Goal: Transaction & Acquisition: Book appointment/travel/reservation

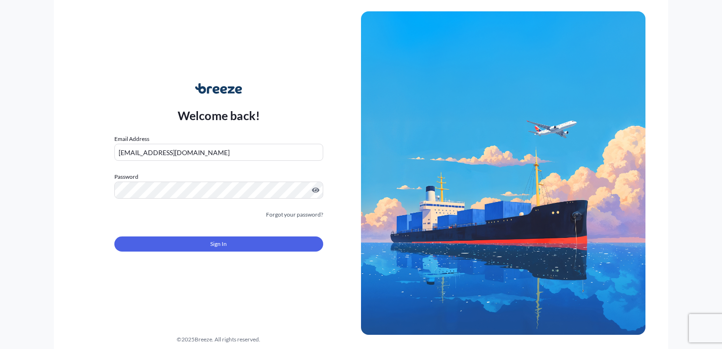
click at [195, 243] on button "Sign In" at bounding box center [218, 243] width 209 height 15
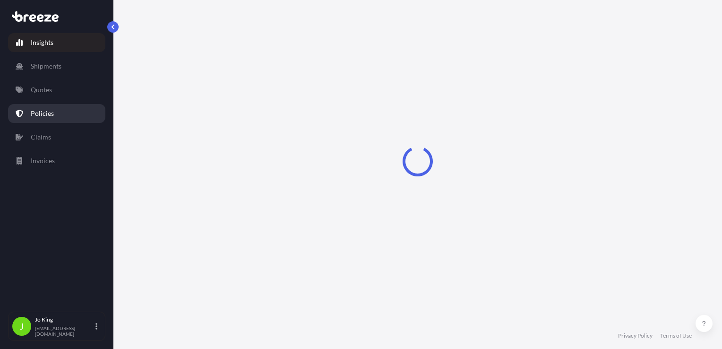
select select "2025"
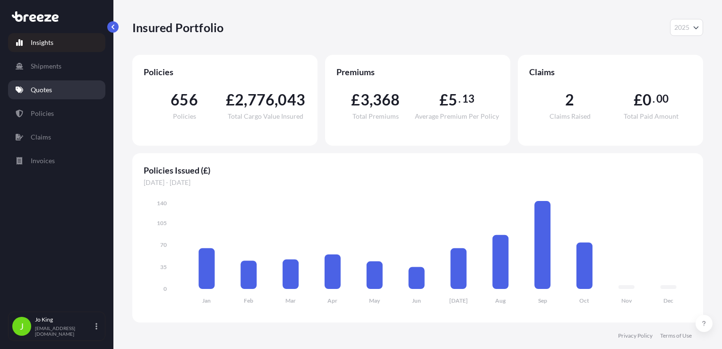
click at [52, 89] on p "Quotes" at bounding box center [41, 89] width 21 height 9
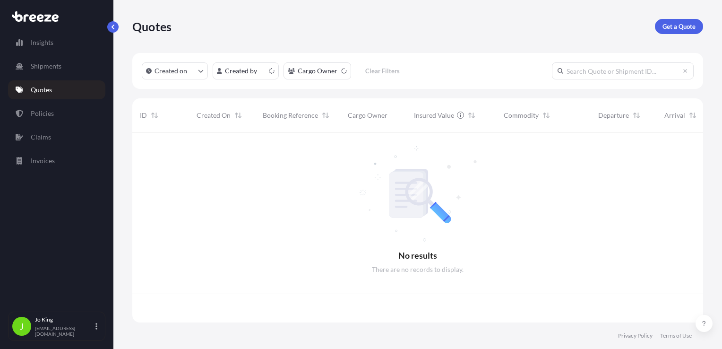
scroll to position [188, 564]
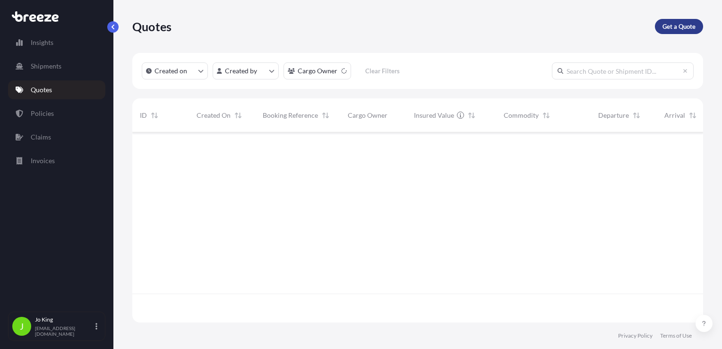
click at [681, 27] on p "Get a Quote" at bounding box center [679, 26] width 33 height 9
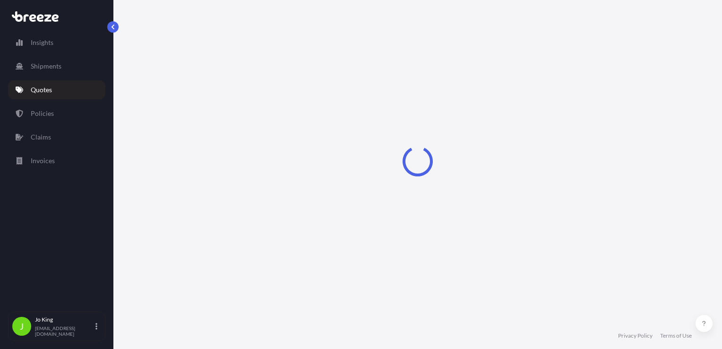
select select "Sea"
select select "1"
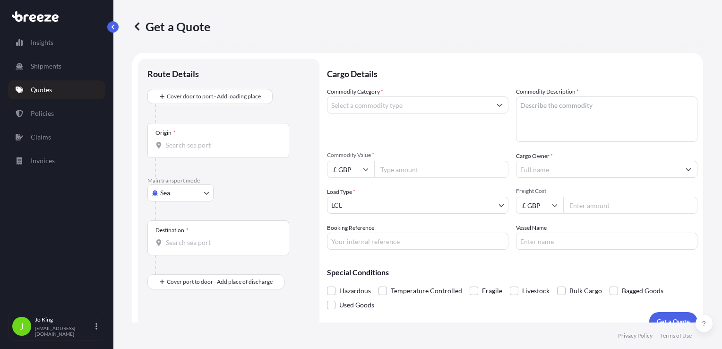
scroll to position [14, 0]
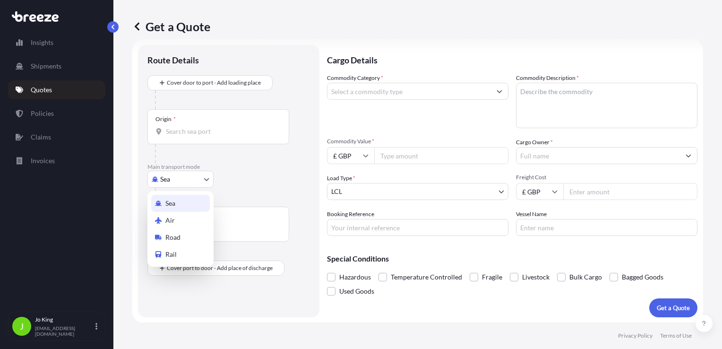
click at [173, 179] on body "Insights Shipments Quotes Policies Claims Invoices J [PERSON_NAME] [EMAIL_ADDRE…" at bounding box center [361, 174] width 722 height 349
click at [173, 236] on span "Road" at bounding box center [172, 237] width 15 height 9
select select "Road"
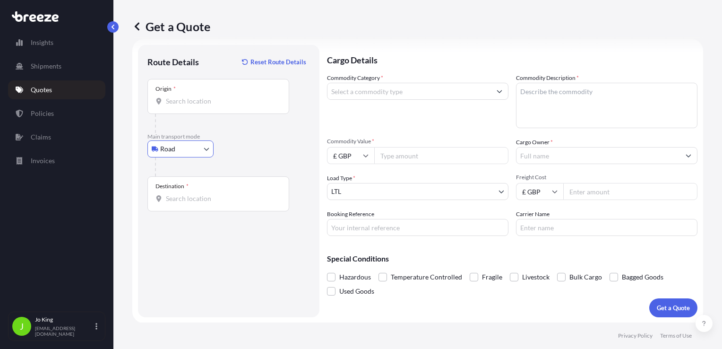
click at [181, 107] on div "Origin *" at bounding box center [218, 96] width 142 height 35
click at [181, 106] on input "Origin *" at bounding box center [222, 100] width 112 height 9
click at [217, 106] on div "Origin *" at bounding box center [218, 96] width 142 height 35
click at [217, 106] on input "Origin * Please select an origin" at bounding box center [222, 100] width 112 height 9
drag, startPoint x: 217, startPoint y: 106, endPoint x: 185, endPoint y: 98, distance: 33.1
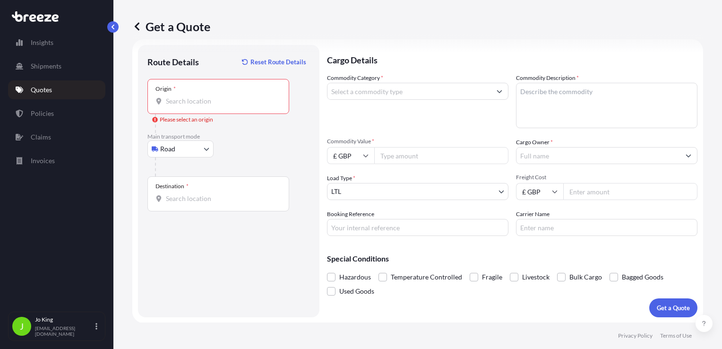
click at [185, 98] on input "Origin * Please select an origin" at bounding box center [222, 100] width 112 height 9
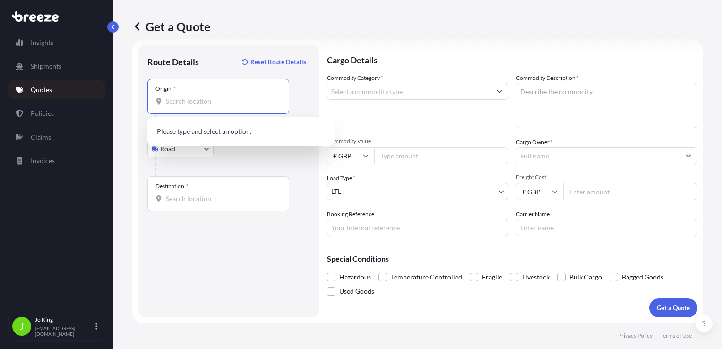
paste input "NW1 7AW"
click at [185, 202] on input "Destination *" at bounding box center [222, 198] width 112 height 9
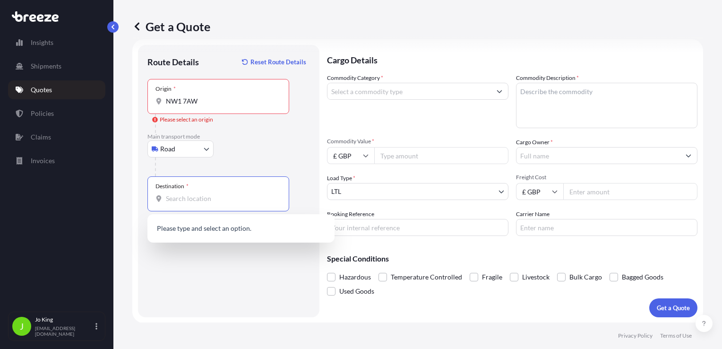
click at [199, 103] on input "NW1 7AW" at bounding box center [222, 100] width 112 height 9
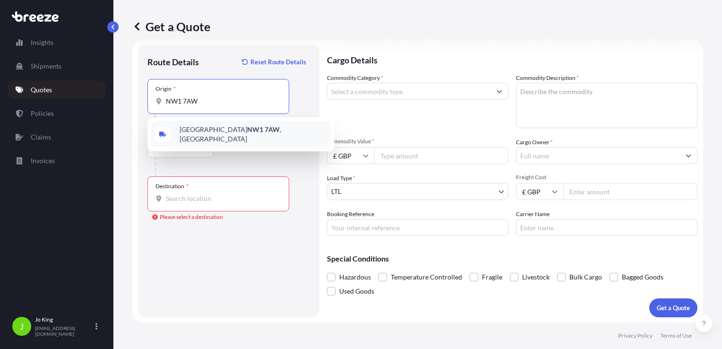
type input "London NW1 7AW, [GEOGRAPHIC_DATA]"
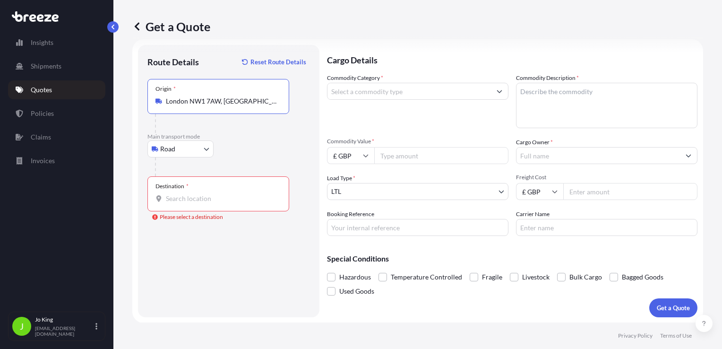
click at [185, 201] on input "Destination * Please select a destination" at bounding box center [222, 198] width 112 height 9
click at [222, 197] on input "Destination * Please select a destination" at bounding box center [222, 198] width 112 height 9
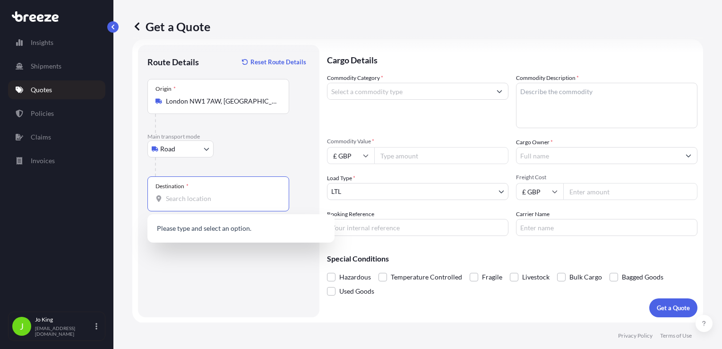
paste input "GU21 6GH"
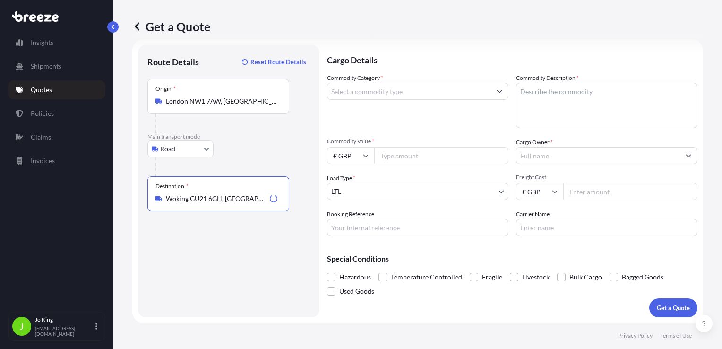
type input "Woking GU21 6GH, [GEOGRAPHIC_DATA]"
click at [374, 94] on input "Commodity Category *" at bounding box center [410, 91] width 164 height 17
type input "m"
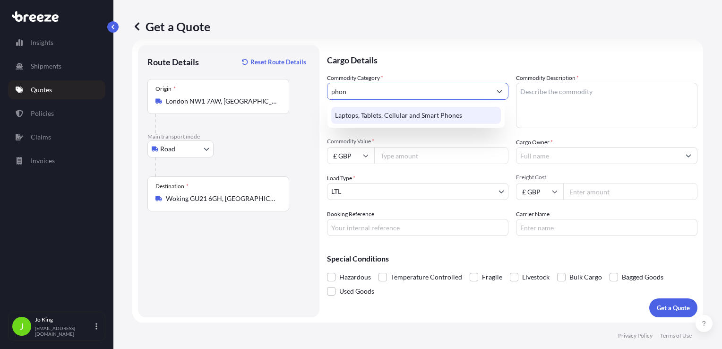
click at [437, 116] on div "Laptops, Tablets, Cellular and Smart Phones" at bounding box center [416, 115] width 170 height 17
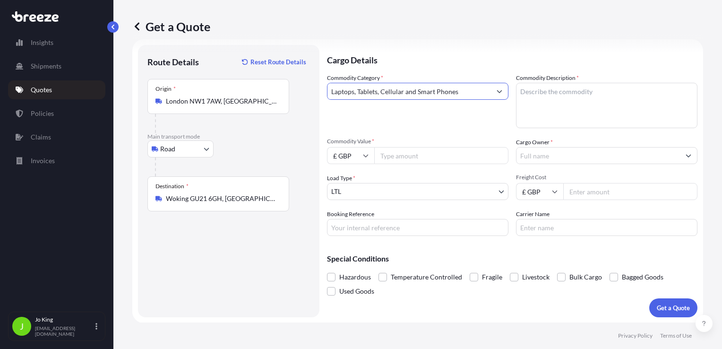
type input "Laptops, Tablets, Cellular and Smart Phones"
click at [558, 107] on textarea "Commodity Description *" at bounding box center [607, 105] width 182 height 45
type textarea "mobile"
click at [395, 158] on input "Commodity Value *" at bounding box center [441, 155] width 134 height 17
type input "450"
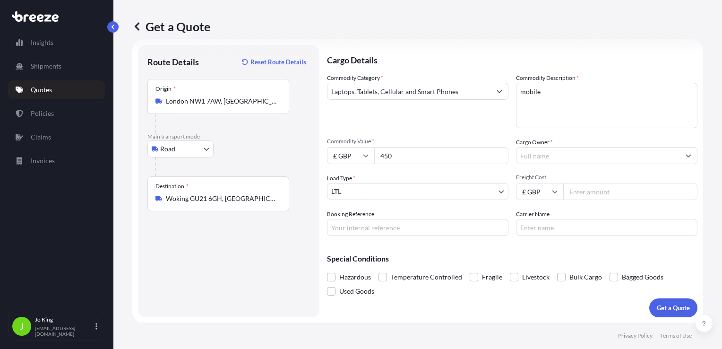
click at [529, 159] on input "Cargo Owner *" at bounding box center [599, 155] width 164 height 17
type input "t"
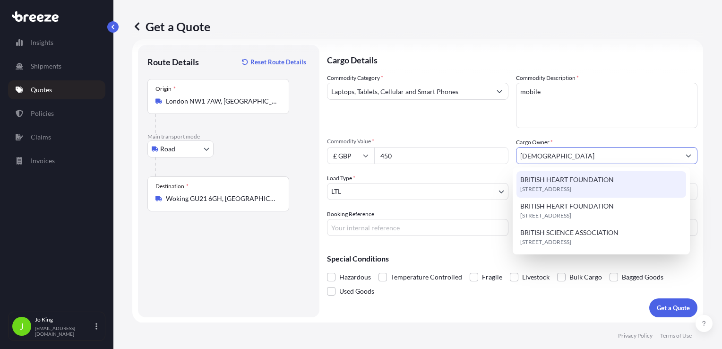
click at [580, 175] on span "BRITISH HEART FOUNDATION" at bounding box center [567, 179] width 94 height 9
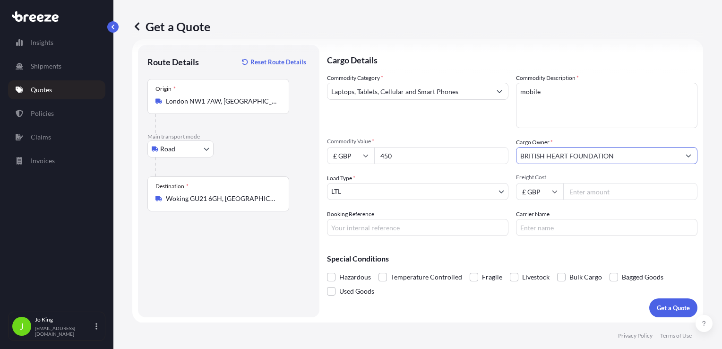
type input "BRITISH HEART FOUNDATION"
click at [564, 191] on input "Freight Cost" at bounding box center [631, 191] width 134 height 17
type input "13.25"
click at [376, 226] on input "Booking Reference" at bounding box center [418, 227] width 182 height 17
type input "2224842"
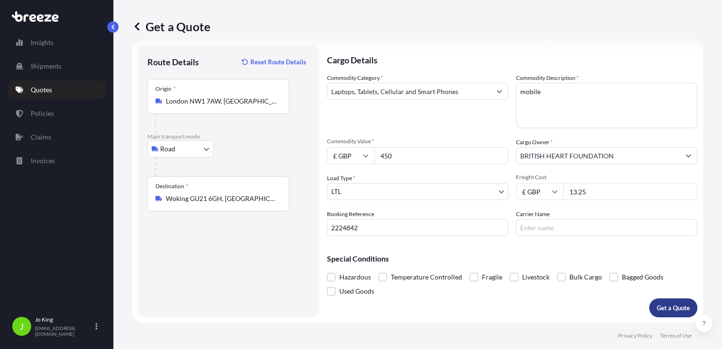
click at [660, 304] on p "Get a Quote" at bounding box center [673, 307] width 33 height 9
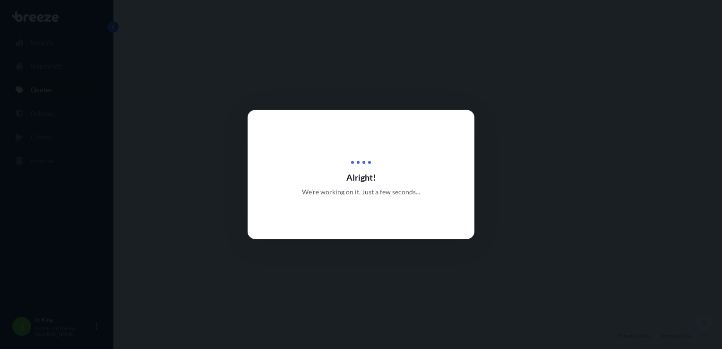
select select "Road"
select select "1"
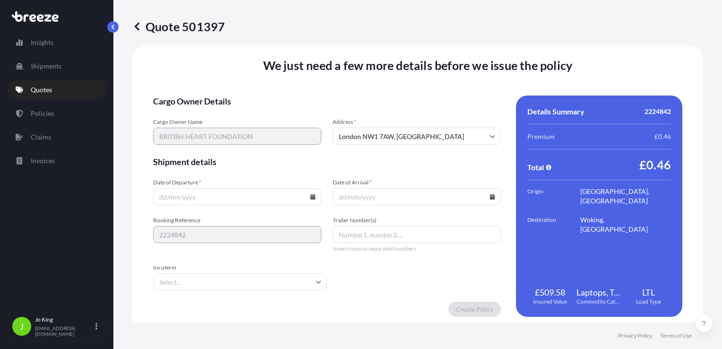
scroll to position [1179, 0]
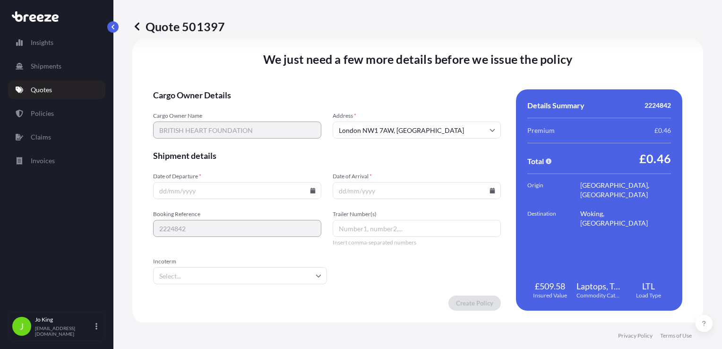
click at [312, 194] on input "Date of Departure *" at bounding box center [237, 190] width 168 height 17
click at [310, 193] on input "Date of Departure *" at bounding box center [237, 190] width 168 height 17
click at [310, 195] on input "Date of Departure *" at bounding box center [237, 190] width 168 height 17
click at [311, 191] on icon at bounding box center [313, 191] width 5 height 6
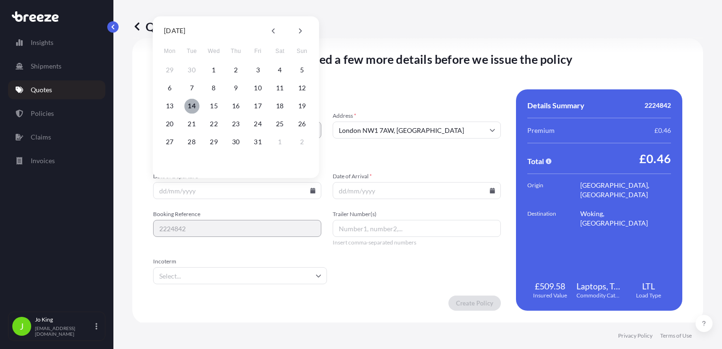
click at [192, 106] on button "14" at bounding box center [191, 105] width 15 height 15
type input "[DATE]"
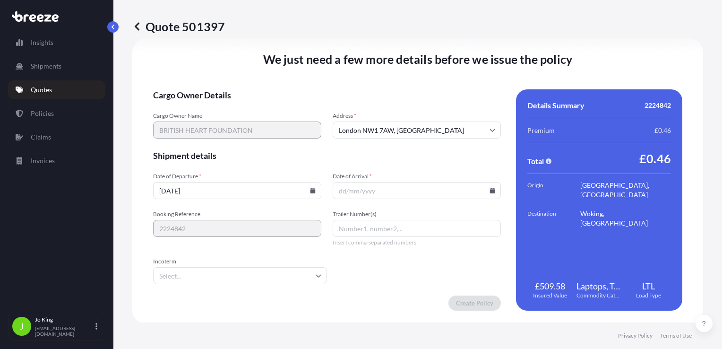
click at [488, 193] on input "Date of Arrival *" at bounding box center [417, 190] width 168 height 17
click at [490, 191] on icon at bounding box center [492, 191] width 5 height 6
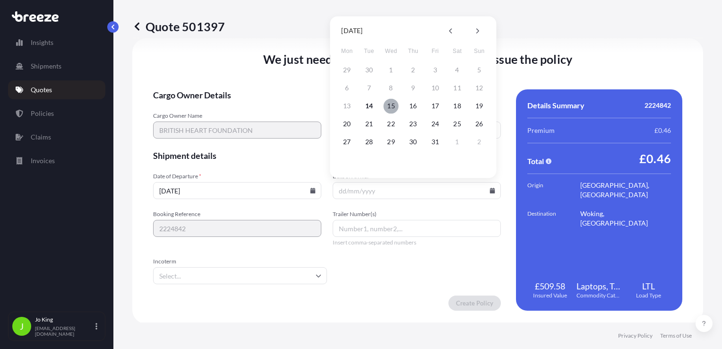
click at [392, 107] on button "15" at bounding box center [391, 105] width 15 height 15
type input "[DATE]"
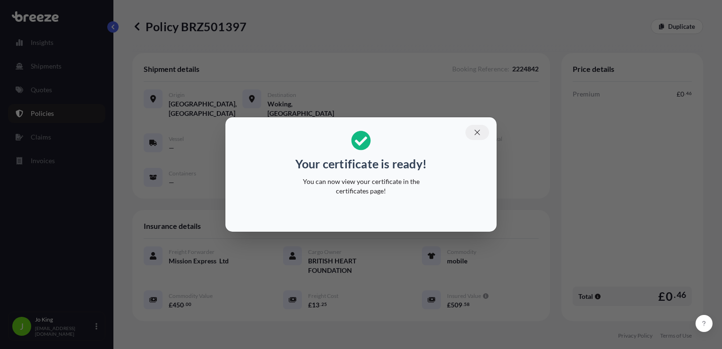
click at [480, 129] on icon "button" at bounding box center [477, 132] width 9 height 9
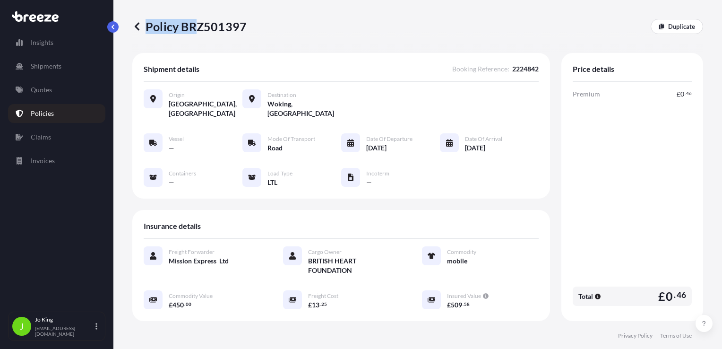
drag, startPoint x: 247, startPoint y: 23, endPoint x: 197, endPoint y: 20, distance: 50.2
click at [197, 20] on div "Policy BRZ501397 Duplicate" at bounding box center [417, 26] width 571 height 15
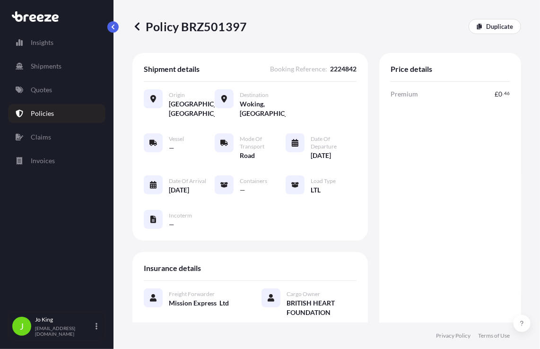
click at [248, 26] on div "Policy BRZ501397 Duplicate" at bounding box center [326, 26] width 389 height 15
drag, startPoint x: 246, startPoint y: 25, endPoint x: 205, endPoint y: 24, distance: 40.7
click at [205, 24] on div "Policy BRZ501397 Duplicate" at bounding box center [326, 26] width 389 height 15
drag, startPoint x: 205, startPoint y: 24, endPoint x: 184, endPoint y: 22, distance: 20.9
click at [184, 22] on p "Policy BRZ501397" at bounding box center [189, 26] width 114 height 15
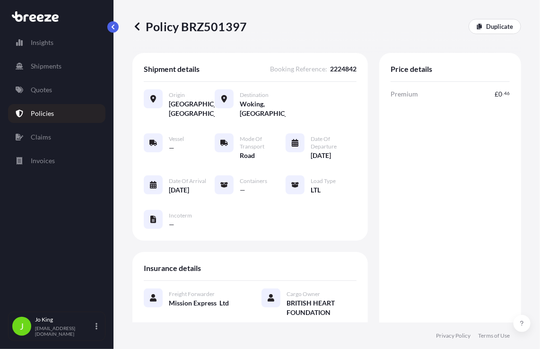
click at [237, 27] on p "Policy BRZ501397" at bounding box center [189, 26] width 114 height 15
drag, startPoint x: 248, startPoint y: 25, endPoint x: 199, endPoint y: 25, distance: 48.7
click at [199, 25] on div "Policy BRZ501397 Duplicate" at bounding box center [326, 26] width 389 height 15
drag, startPoint x: 199, startPoint y: 25, endPoint x: 252, endPoint y: 29, distance: 53.1
click at [252, 29] on div "Policy BRZ501397 Duplicate" at bounding box center [326, 26] width 389 height 15
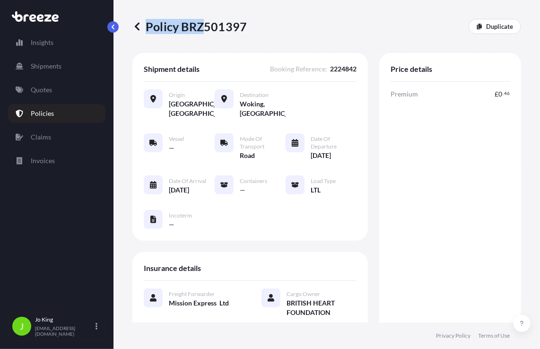
drag, startPoint x: 247, startPoint y: 22, endPoint x: 204, endPoint y: 25, distance: 42.6
click at [204, 25] on div "Policy BRZ501397 Duplicate" at bounding box center [326, 26] width 389 height 15
drag, startPoint x: 204, startPoint y: 25, endPoint x: 244, endPoint y: 26, distance: 39.7
click at [244, 26] on p "Policy BRZ501397" at bounding box center [189, 26] width 114 height 15
drag, startPoint x: 290, startPoint y: 35, endPoint x: 280, endPoint y: 54, distance: 21.6
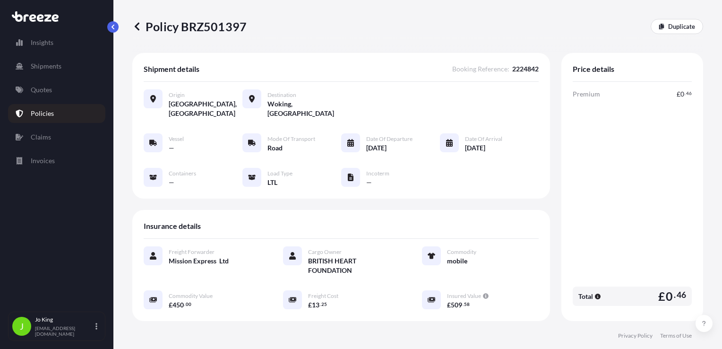
click at [250, 27] on div "Policy BRZ501397 Duplicate" at bounding box center [417, 26] width 571 height 15
click at [253, 26] on div "Policy BRZ501397 Duplicate" at bounding box center [417, 26] width 571 height 15
drag, startPoint x: 245, startPoint y: 23, endPoint x: 183, endPoint y: 26, distance: 61.5
click at [183, 26] on p "Policy BRZ501397" at bounding box center [189, 26] width 114 height 15
copy p "BRZ501397"
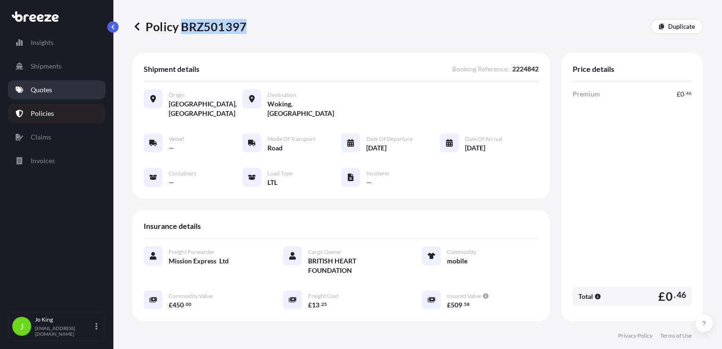
click at [43, 94] on p "Quotes" at bounding box center [41, 89] width 21 height 9
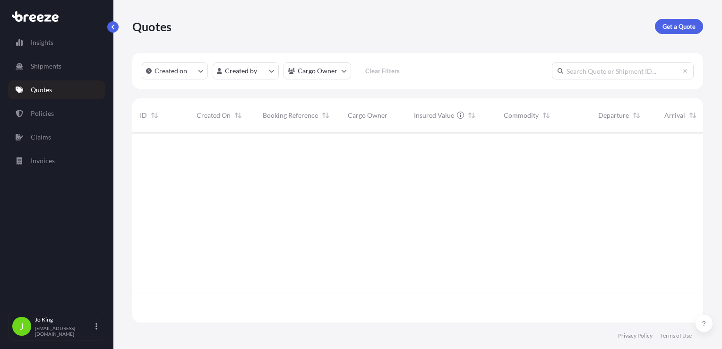
scroll to position [188, 564]
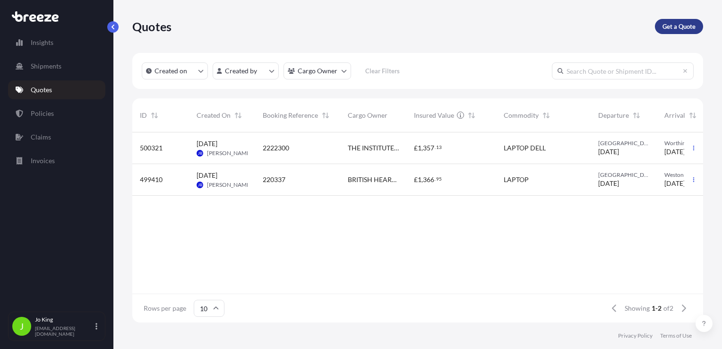
click at [667, 26] on p "Get a Quote" at bounding box center [679, 26] width 33 height 9
select select "Sea"
select select "1"
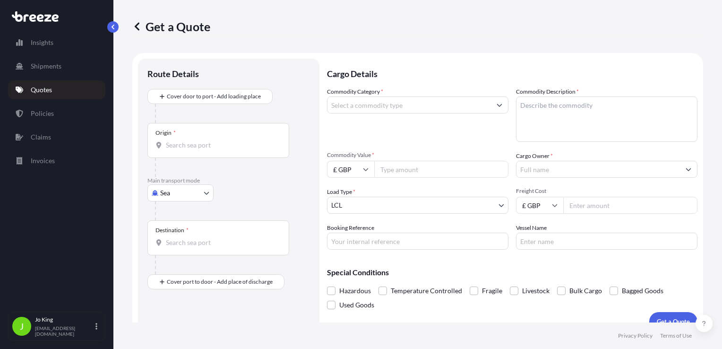
scroll to position [14, 0]
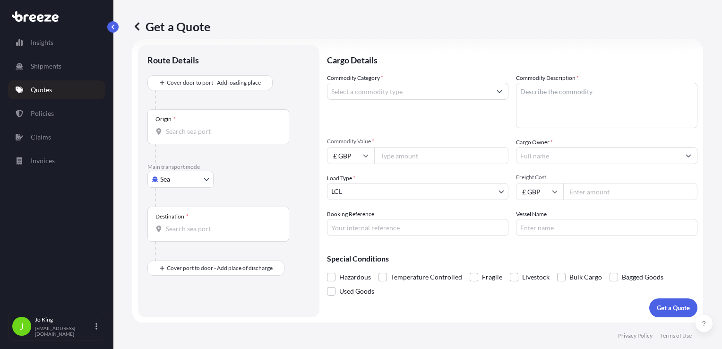
click at [193, 183] on body "Insights Shipments Quotes Policies Claims Invoices J [PERSON_NAME] [EMAIL_ADDRE…" at bounding box center [361, 174] width 722 height 349
click at [187, 234] on div "Road" at bounding box center [180, 237] width 59 height 17
select select "Road"
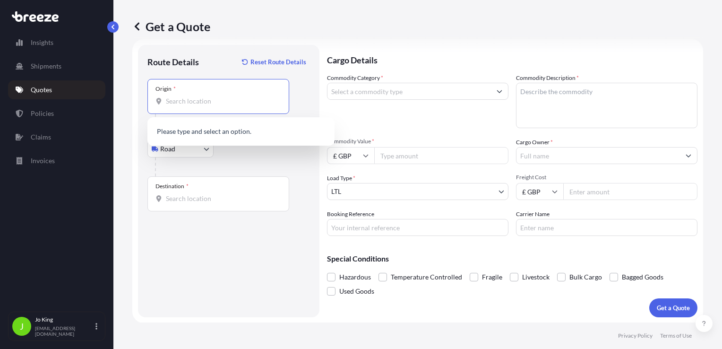
paste input "CT11 7HP"
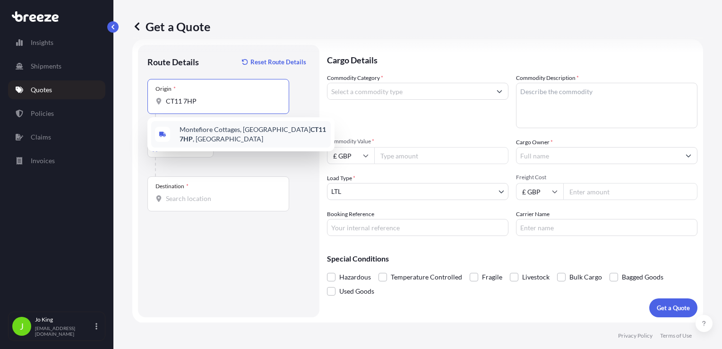
click at [185, 129] on span "[STREET_ADDRESS]" at bounding box center [253, 134] width 147 height 19
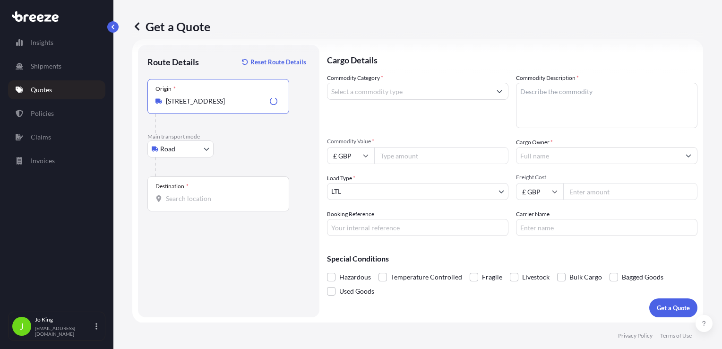
type input "[STREET_ADDRESS]"
click at [180, 205] on div "Destination *" at bounding box center [218, 193] width 142 height 35
click at [180, 203] on input "Destination *" at bounding box center [222, 198] width 112 height 9
click at [233, 200] on input "Destination * Please select a destination" at bounding box center [222, 198] width 112 height 9
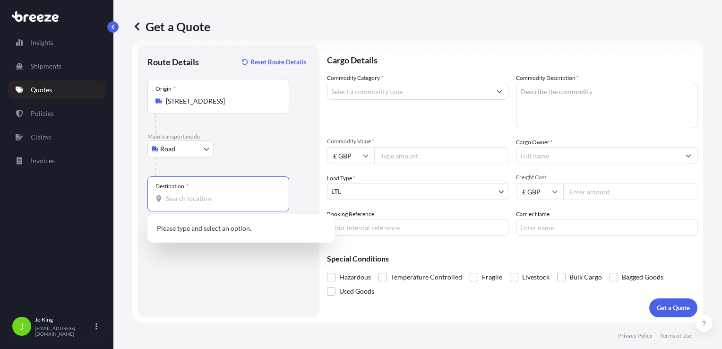
paste input "EC4A 1BW"
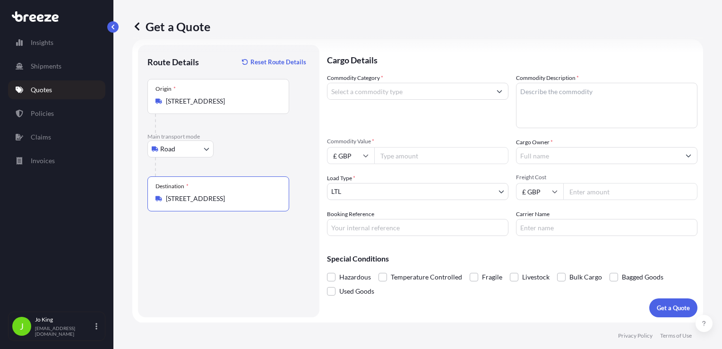
type input "[STREET_ADDRESS]"
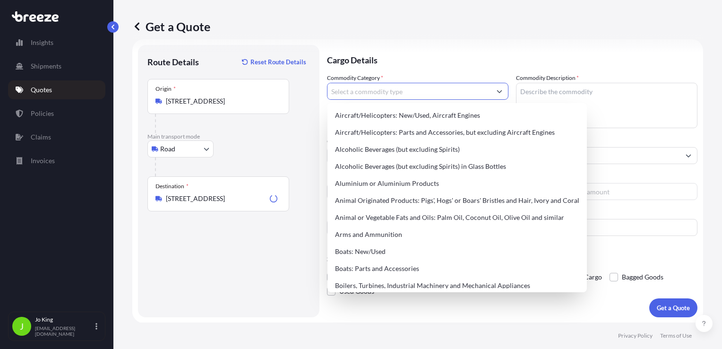
click at [402, 87] on input "Commodity Category *" at bounding box center [410, 91] width 164 height 17
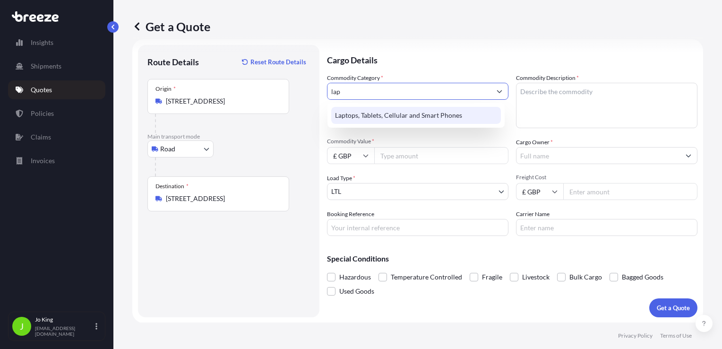
type input "lap"
drag, startPoint x: 402, startPoint y: 126, endPoint x: 420, endPoint y: 116, distance: 20.3
click at [402, 125] on div "Laptops, Tablets, Cellular and Smart Phones" at bounding box center [416, 115] width 177 height 25
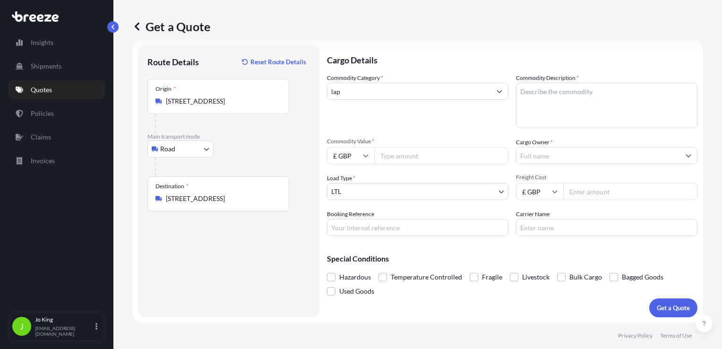
click at [544, 87] on textarea "Commodity Description *" at bounding box center [607, 105] width 182 height 45
type textarea "laptop"
click at [414, 163] on input "Commodity Value *" at bounding box center [441, 155] width 134 height 17
click at [355, 96] on input "lap" at bounding box center [410, 91] width 164 height 17
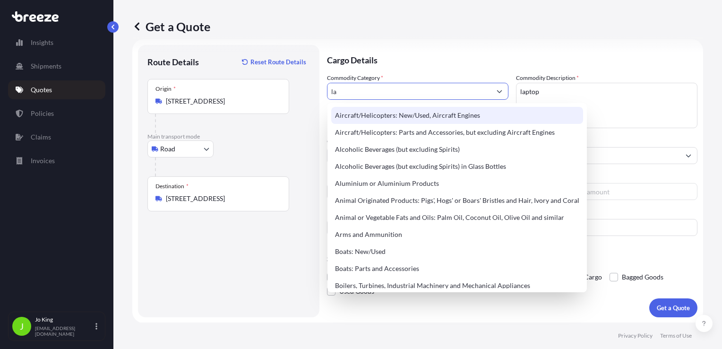
type input "l"
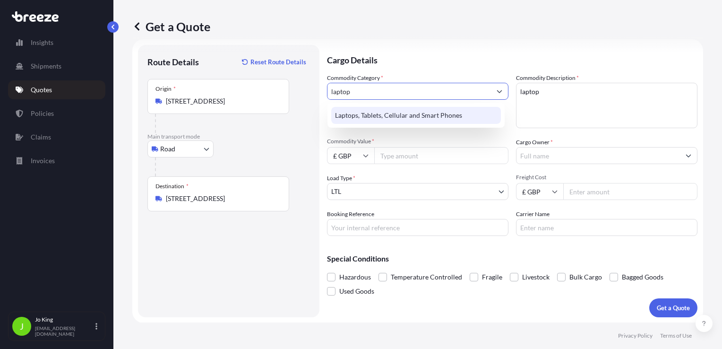
click at [371, 109] on div "Laptops, Tablets, Cellular and Smart Phones" at bounding box center [416, 115] width 170 height 17
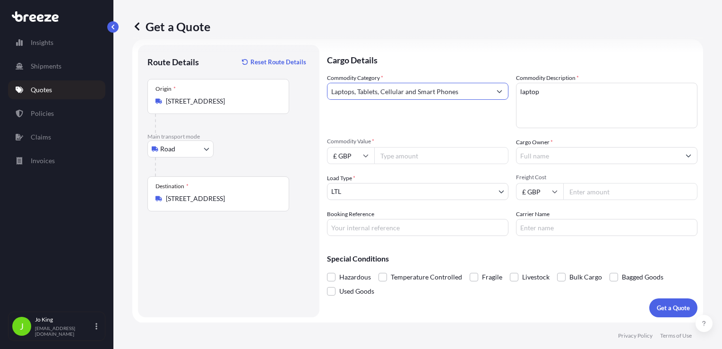
type input "Laptops, Tablets, Cellular and Smart Phones"
click at [421, 160] on input "Commodity Value *" at bounding box center [441, 155] width 134 height 17
type input "1000"
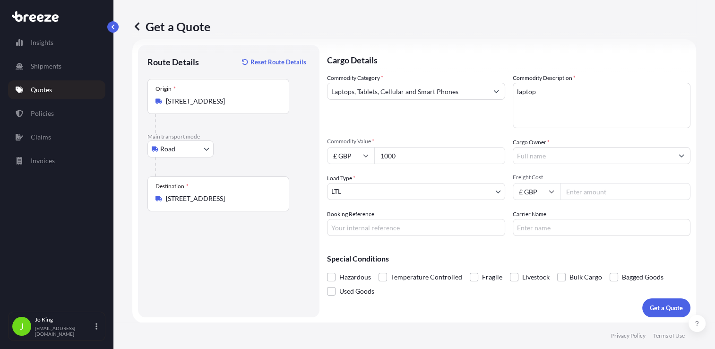
click at [568, 156] on input "Cargo Owner *" at bounding box center [593, 155] width 160 height 17
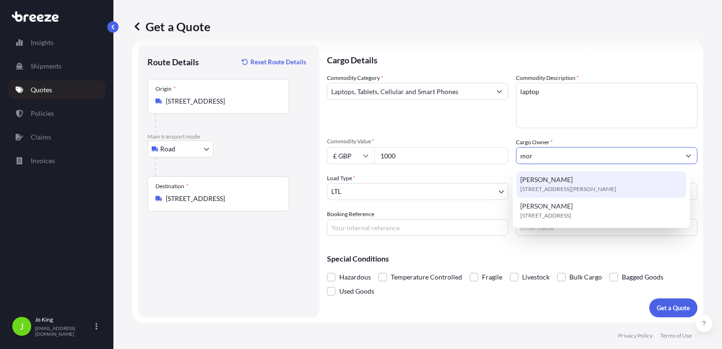
click at [566, 179] on span "[PERSON_NAME]" at bounding box center [546, 179] width 52 height 9
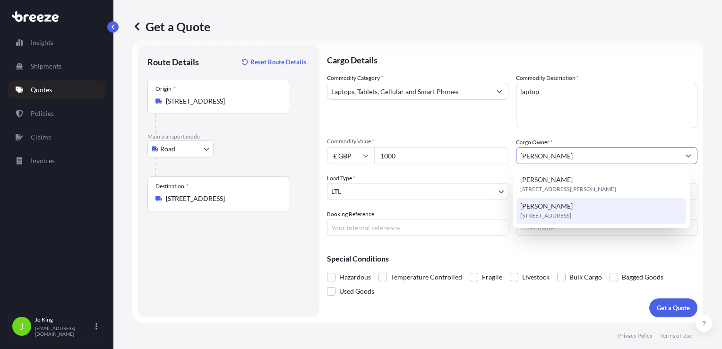
click at [572, 213] on span "[STREET_ADDRESS]" at bounding box center [545, 215] width 51 height 9
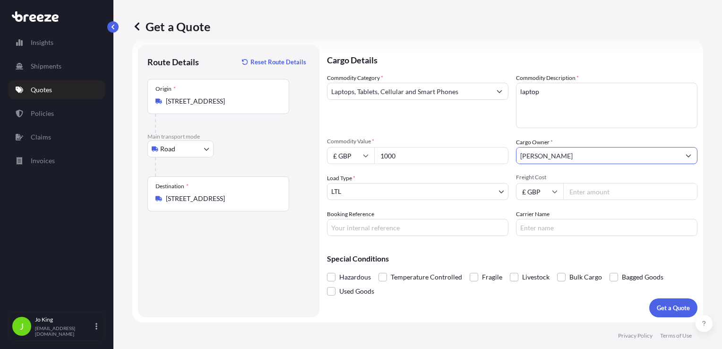
type input "[PERSON_NAME]"
click at [598, 190] on input "Freight Cost" at bounding box center [631, 191] width 134 height 17
type input "27.75"
click at [434, 231] on input "Booking Reference" at bounding box center [418, 227] width 182 height 17
type input "2224723"
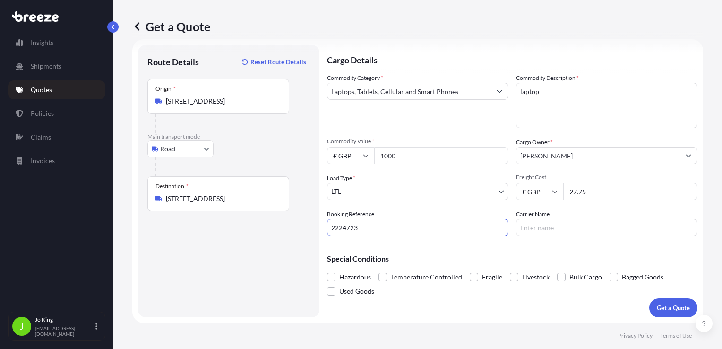
click at [660, 303] on p "Get a Quote" at bounding box center [673, 307] width 33 height 9
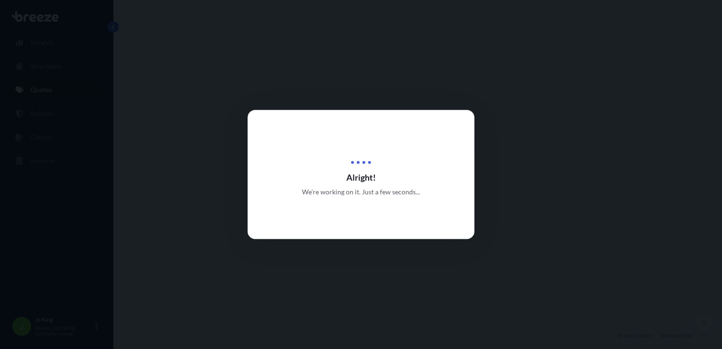
select select "Road"
select select "1"
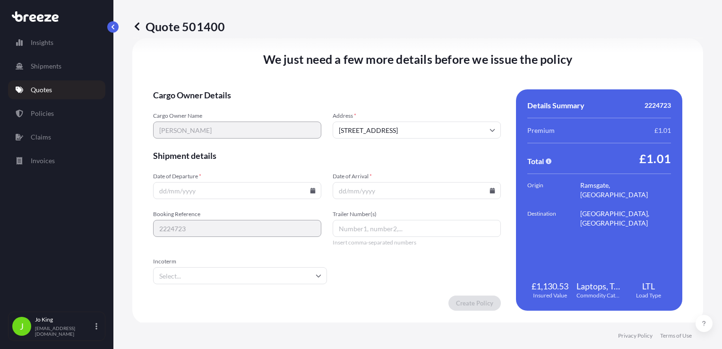
scroll to position [1179, 0]
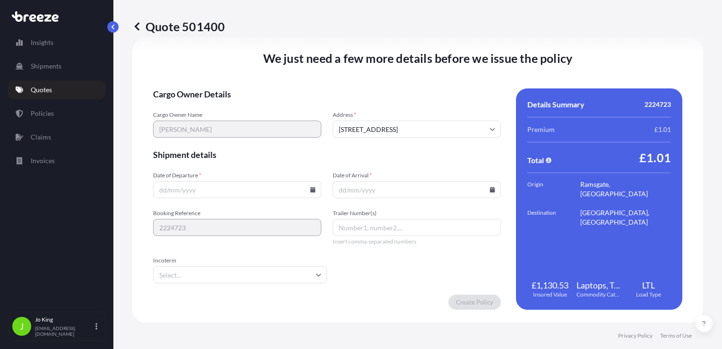
click at [311, 191] on icon at bounding box center [313, 190] width 5 height 6
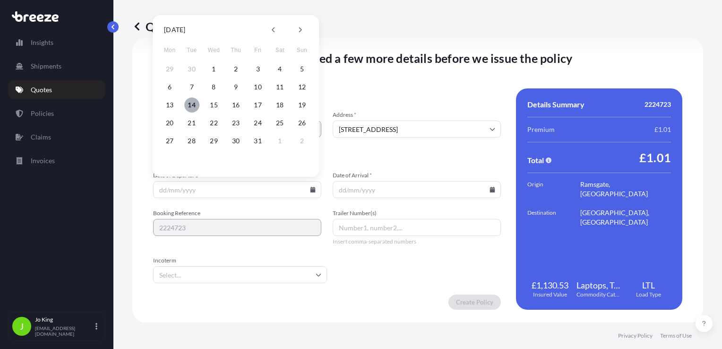
click at [194, 105] on button "14" at bounding box center [191, 104] width 15 height 15
type input "[DATE]"
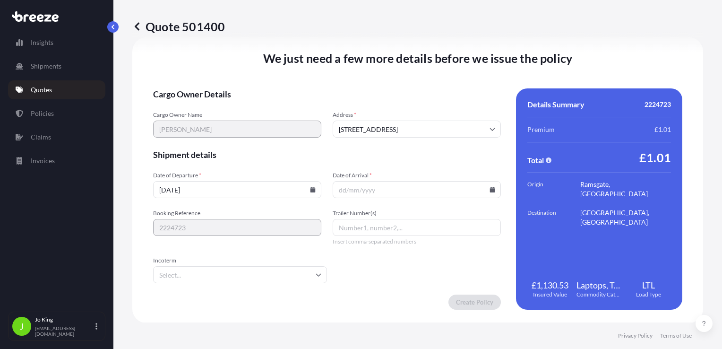
click at [367, 189] on input "Date of Arrival *" at bounding box center [417, 189] width 168 height 17
click at [490, 189] on icon at bounding box center [492, 190] width 5 height 6
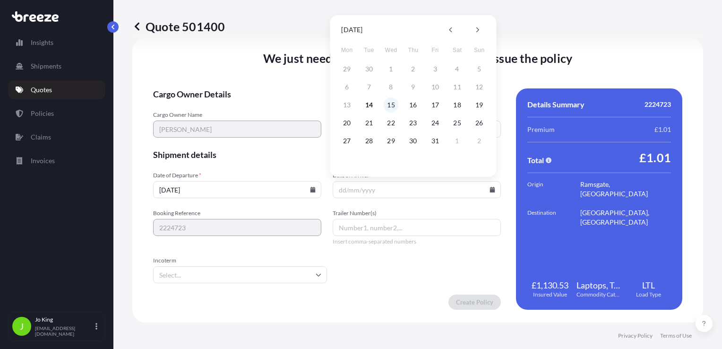
click at [390, 102] on button "15" at bounding box center [391, 104] width 15 height 15
type input "[DATE]"
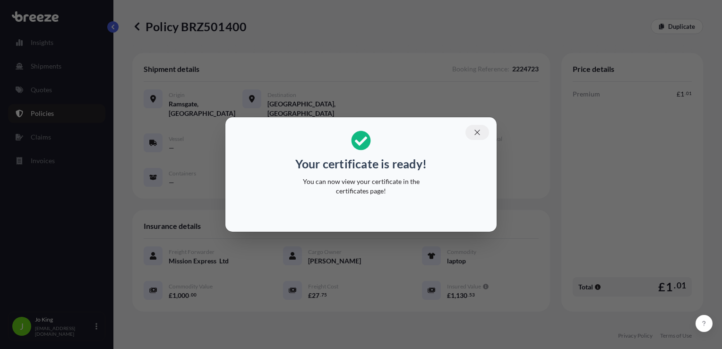
click at [475, 129] on icon "button" at bounding box center [477, 132] width 9 height 9
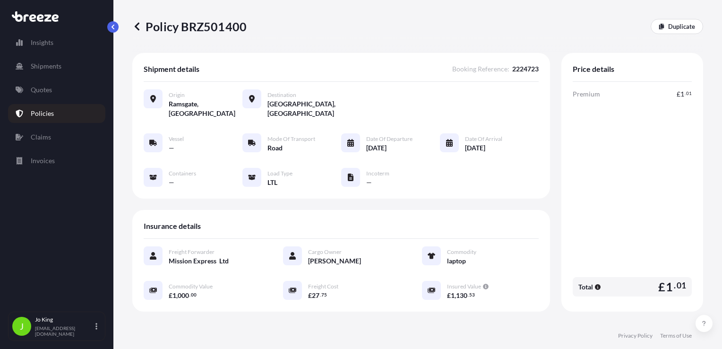
click at [208, 21] on p "Policy BRZ501400" at bounding box center [189, 26] width 114 height 15
click at [208, 23] on p "Policy BRZ501400" at bounding box center [189, 26] width 114 height 15
drag, startPoint x: 208, startPoint y: 23, endPoint x: 212, endPoint y: 27, distance: 6.4
copy p "BRZ501400"
click at [50, 94] on p "Quotes" at bounding box center [41, 89] width 21 height 9
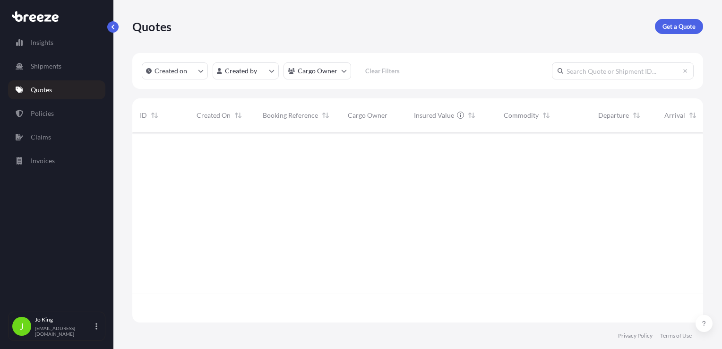
scroll to position [188, 564]
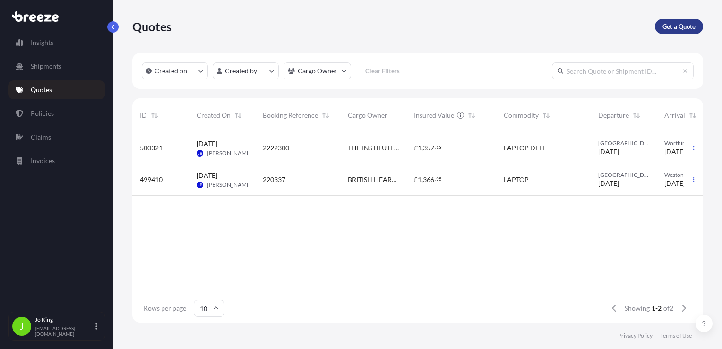
click at [685, 28] on p "Get a Quote" at bounding box center [679, 26] width 33 height 9
select select "Sea"
select select "1"
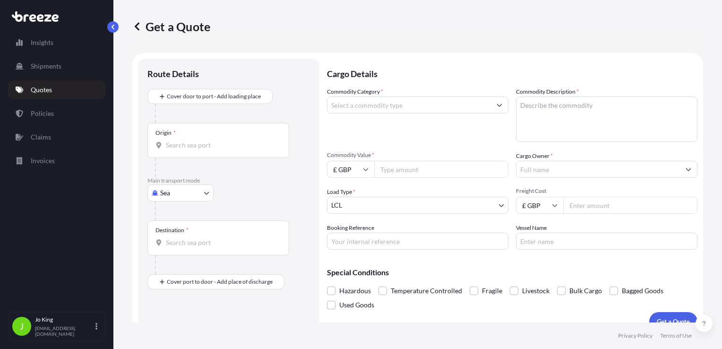
scroll to position [14, 0]
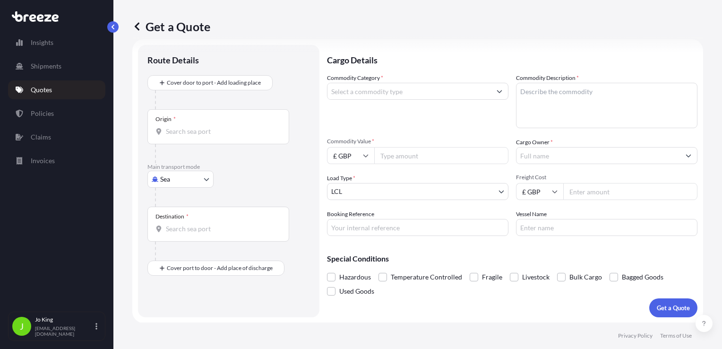
click at [180, 179] on body "Insights Shipments Quotes Policies Claims Invoices J [PERSON_NAME] [EMAIL_ADDRE…" at bounding box center [361, 174] width 722 height 349
click at [180, 234] on span "Road" at bounding box center [172, 237] width 15 height 9
select select "Road"
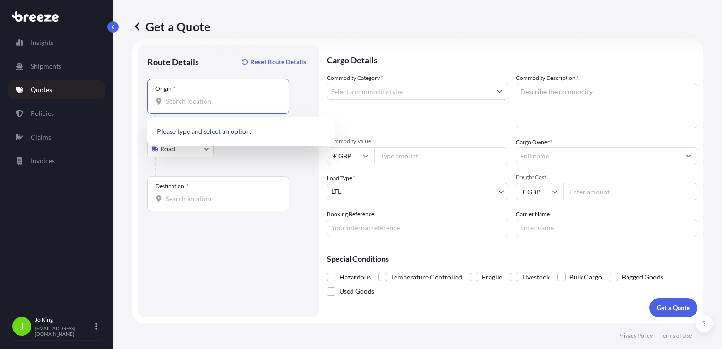
paste input "WC1V 7QJ"
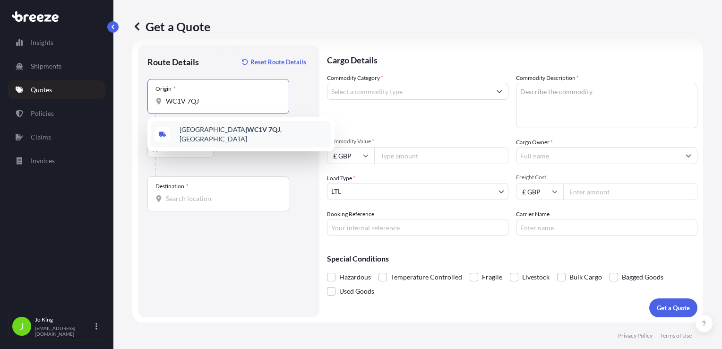
click at [200, 130] on span "London WC1V 7QJ , [GEOGRAPHIC_DATA]" at bounding box center [253, 134] width 147 height 19
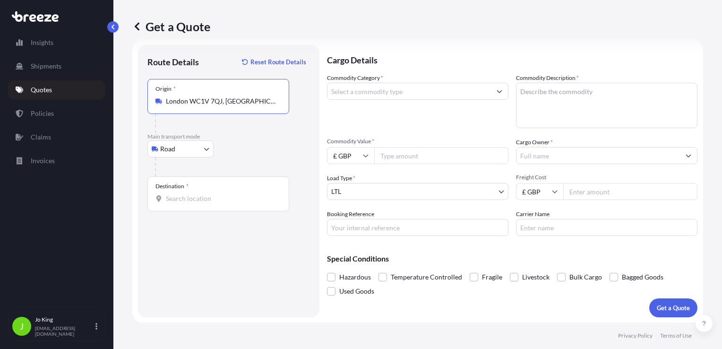
type input "London WC1V 7QJ, [GEOGRAPHIC_DATA]"
click at [191, 205] on div "Destination *" at bounding box center [218, 193] width 142 height 35
click at [191, 203] on input "Destination *" at bounding box center [222, 198] width 112 height 9
click at [232, 197] on input "Destination * Please select a destination" at bounding box center [222, 198] width 112 height 9
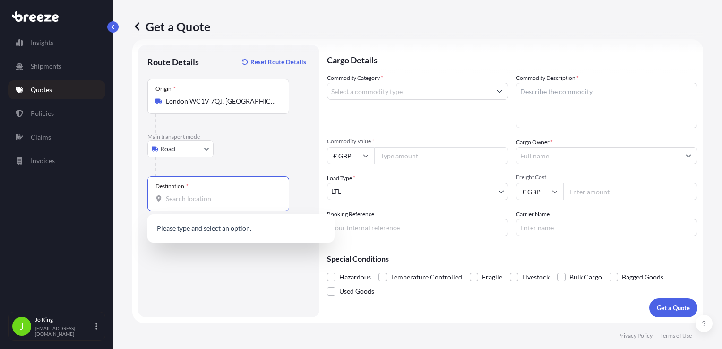
paste input "OX12 0FX"
click at [196, 227] on span "Wantage OX12 0FX , [GEOGRAPHIC_DATA]" at bounding box center [243, 229] width 127 height 9
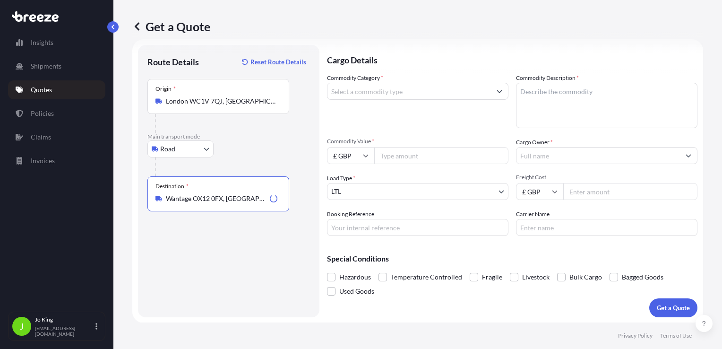
type input "Wantage OX12 0FX, [GEOGRAPHIC_DATA]"
click at [380, 92] on input "Commodity Category *" at bounding box center [410, 91] width 164 height 17
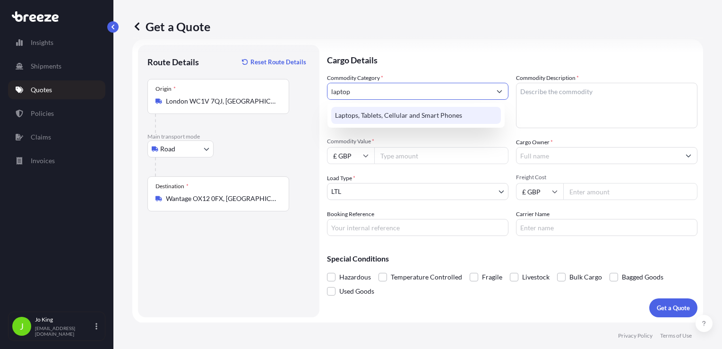
click at [391, 110] on div "Laptops, Tablets, Cellular and Smart Phones" at bounding box center [416, 115] width 170 height 17
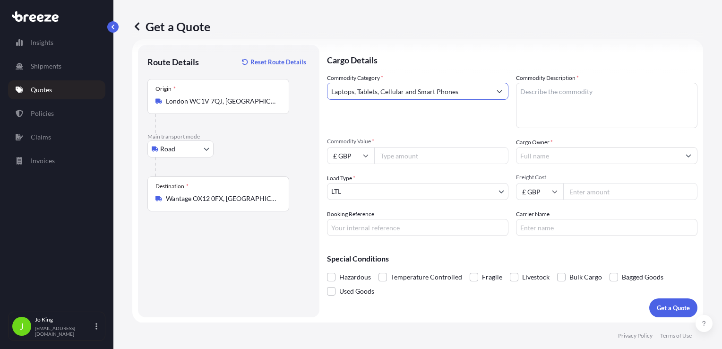
type input "Laptops, Tablets, Cellular and Smart Phones"
click at [578, 100] on textarea "Commodity Description *" at bounding box center [607, 105] width 182 height 45
type textarea "LAPTOP"
click at [439, 155] on input "Commodity Value *" at bounding box center [441, 155] width 134 height 17
type input "1000"
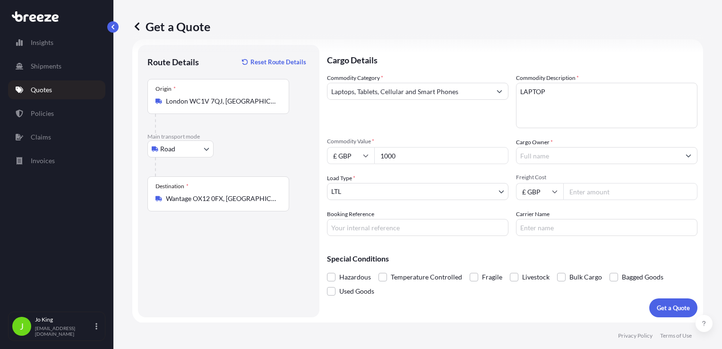
click at [551, 158] on input "Cargo Owner *" at bounding box center [599, 155] width 164 height 17
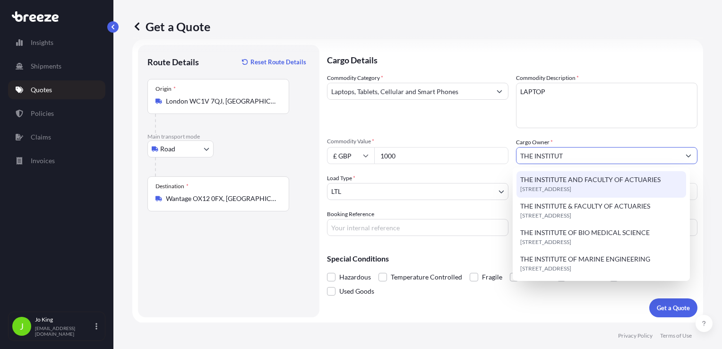
click at [596, 181] on span "THE INSTITUTE AND FACULTY OF ACTUARIES" at bounding box center [590, 179] width 140 height 9
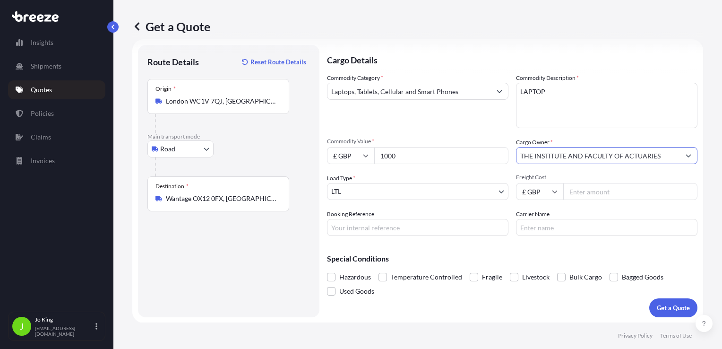
type input "THE INSTITUTE AND FACULTY OF ACTUARIES"
click at [591, 191] on input "Freight Cost" at bounding box center [631, 191] width 134 height 17
type input "15.43"
click at [421, 225] on input "Booking Reference" at bounding box center [418, 227] width 182 height 17
type input "2224931"
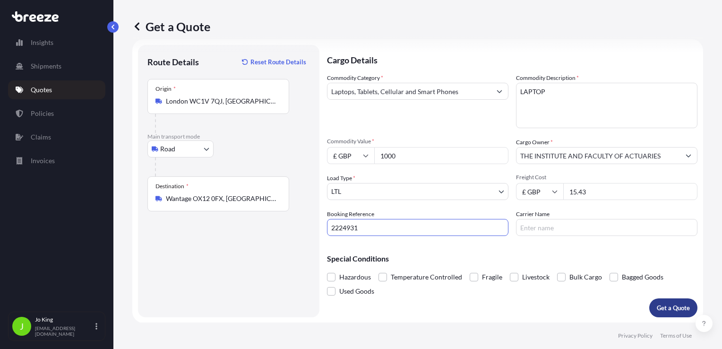
click at [677, 312] on button "Get a Quote" at bounding box center [674, 307] width 48 height 19
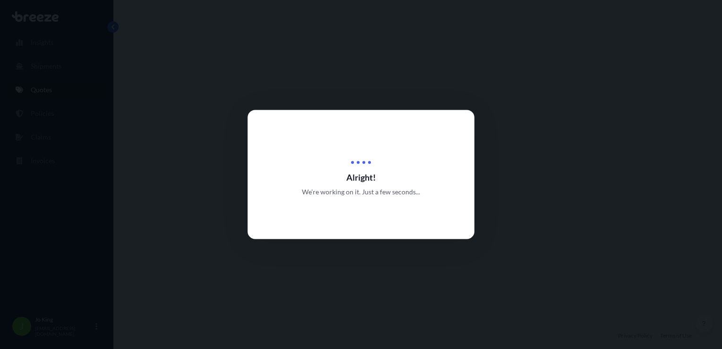
select select "Road"
select select "1"
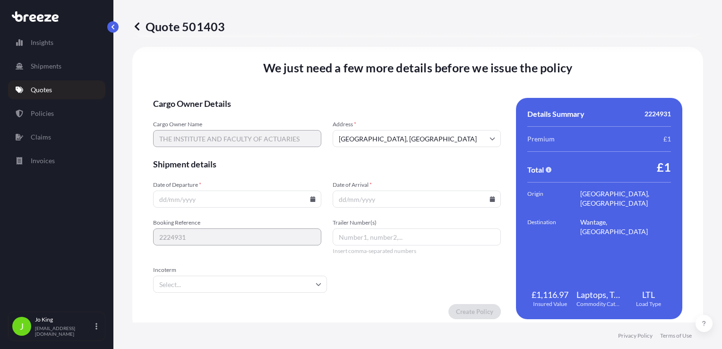
scroll to position [1179, 0]
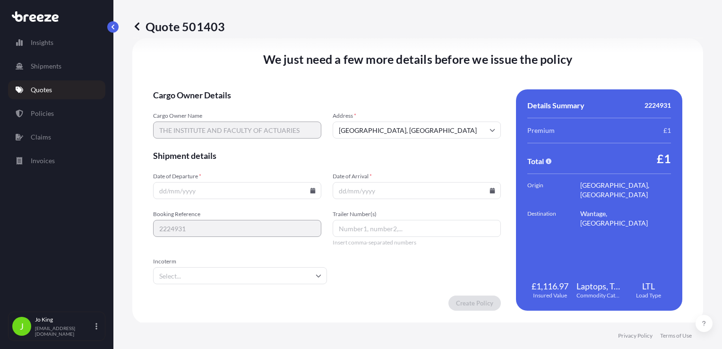
click at [311, 192] on icon at bounding box center [313, 191] width 5 height 6
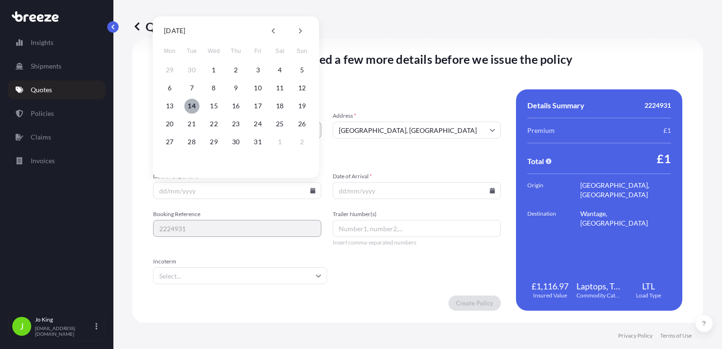
click at [190, 103] on button "14" at bounding box center [191, 105] width 15 height 15
type input "[DATE]"
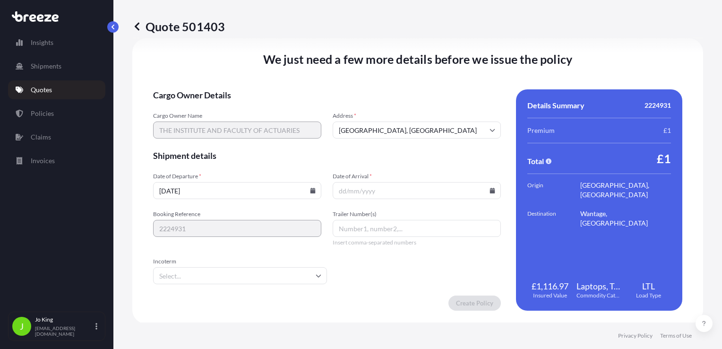
click at [490, 191] on icon at bounding box center [492, 191] width 5 height 6
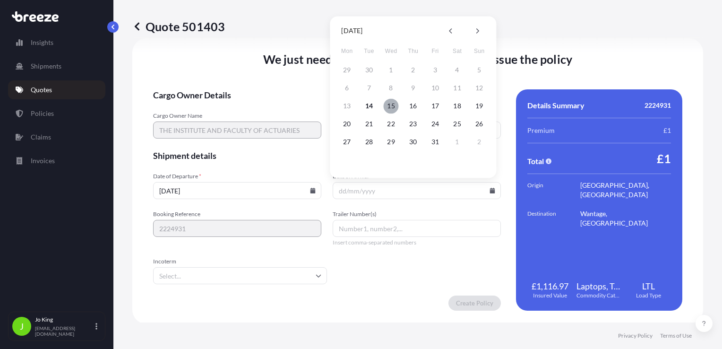
click at [391, 108] on button "15" at bounding box center [391, 105] width 15 height 15
type input "[DATE]"
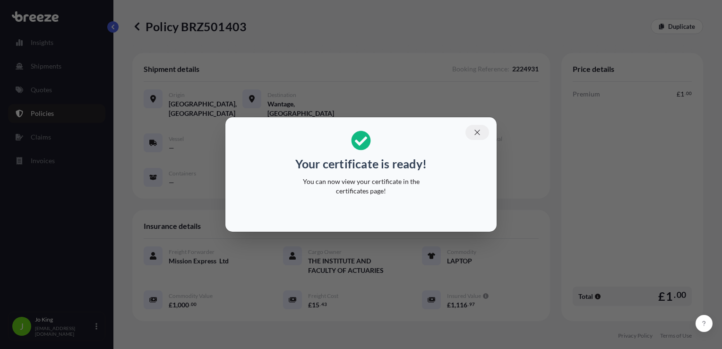
click at [480, 129] on button "button" at bounding box center [478, 132] width 24 height 15
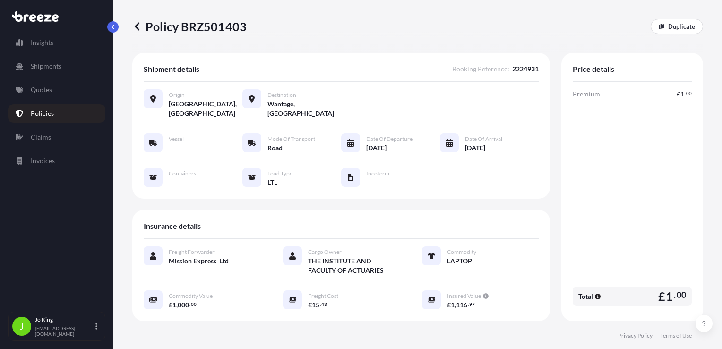
click at [223, 28] on p "Policy BRZ501403" at bounding box center [189, 26] width 114 height 15
copy p "BRZ501403"
click at [52, 94] on link "Quotes" at bounding box center [56, 89] width 97 height 19
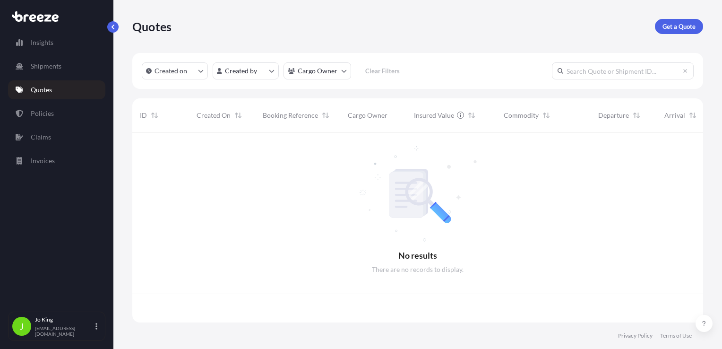
scroll to position [188, 564]
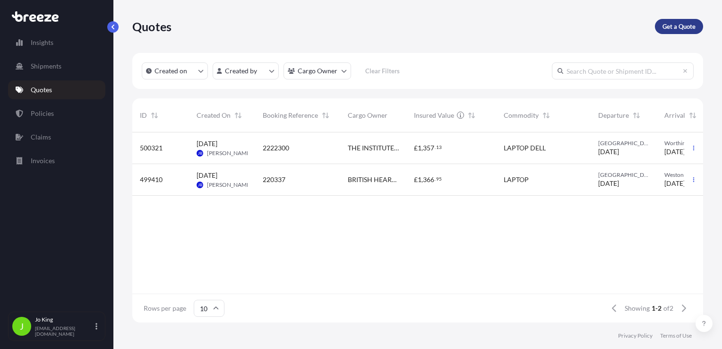
click at [673, 27] on p "Get a Quote" at bounding box center [679, 26] width 33 height 9
select select "Sea"
select select "1"
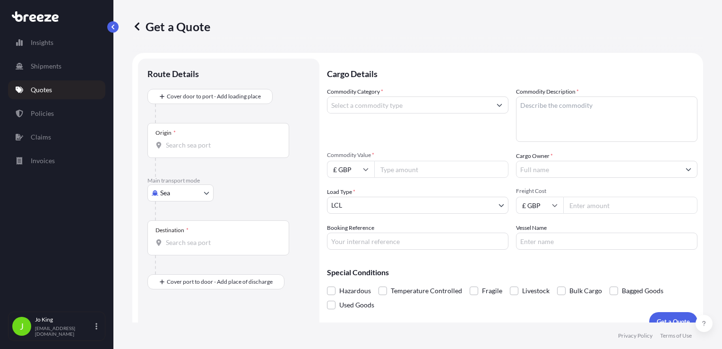
scroll to position [14, 0]
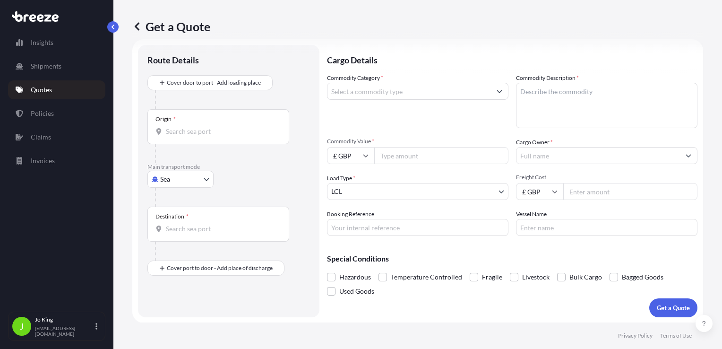
click at [177, 180] on body "Insights Shipments Quotes Policies Claims Invoices J [PERSON_NAME] [EMAIL_ADDRE…" at bounding box center [361, 174] width 722 height 349
click at [178, 233] on span "Road" at bounding box center [172, 237] width 15 height 9
select select "Road"
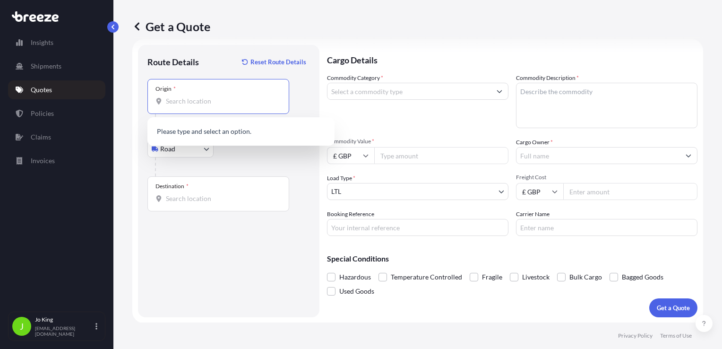
click at [195, 97] on input "Origin *" at bounding box center [222, 100] width 112 height 9
paste input "WC1V 7QH"
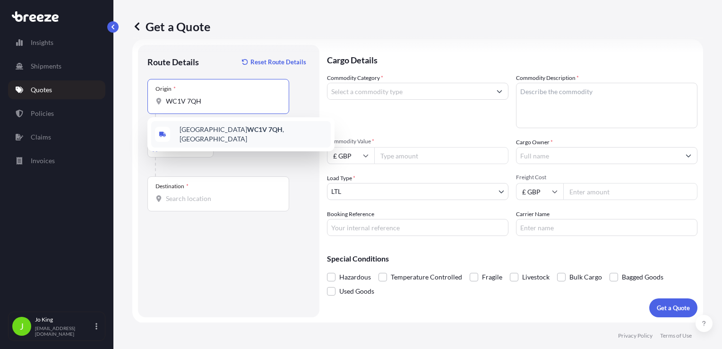
click at [201, 129] on span "London WC1V 7QH , [GEOGRAPHIC_DATA]" at bounding box center [253, 134] width 147 height 19
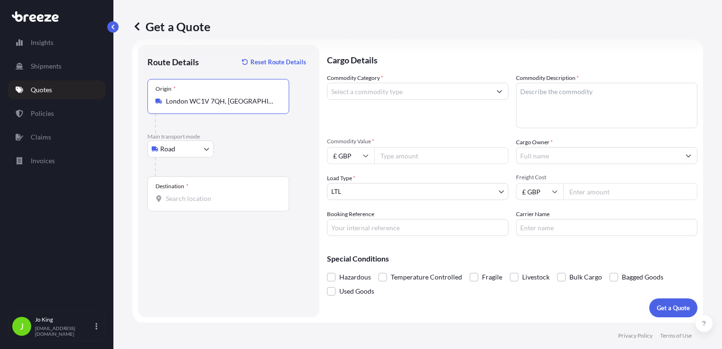
type input "London WC1V 7QH, [GEOGRAPHIC_DATA]"
click at [186, 203] on div "Destination *" at bounding box center [218, 193] width 142 height 35
click at [186, 203] on input "Destination *" at bounding box center [222, 198] width 112 height 9
drag, startPoint x: 202, startPoint y: 203, endPoint x: 193, endPoint y: 194, distance: 13.0
click at [196, 191] on div "Destination *" at bounding box center [218, 193] width 142 height 35
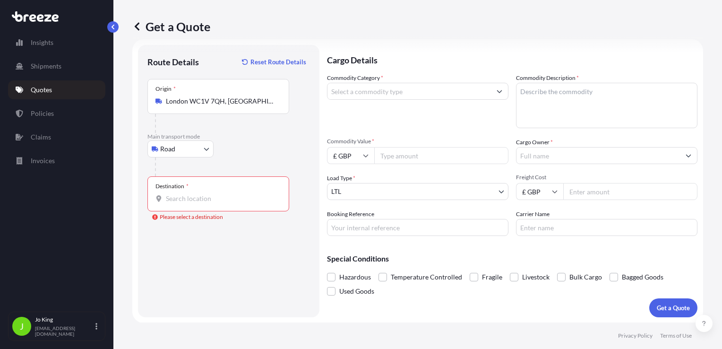
click at [196, 194] on input "Destination * Please select a destination" at bounding box center [222, 198] width 112 height 9
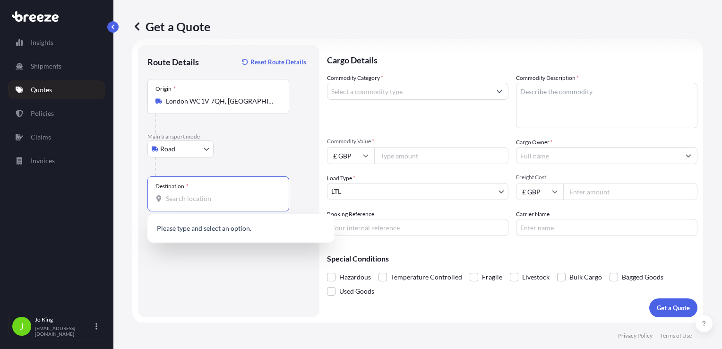
paste input "OX11 7RX"
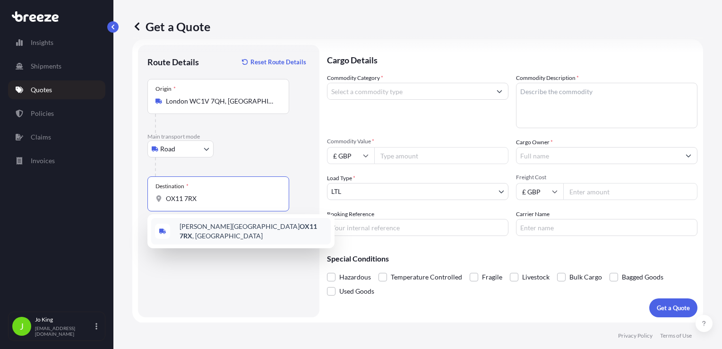
click at [197, 233] on span "[PERSON_NAME][STREET_ADDRESS]" at bounding box center [253, 231] width 147 height 19
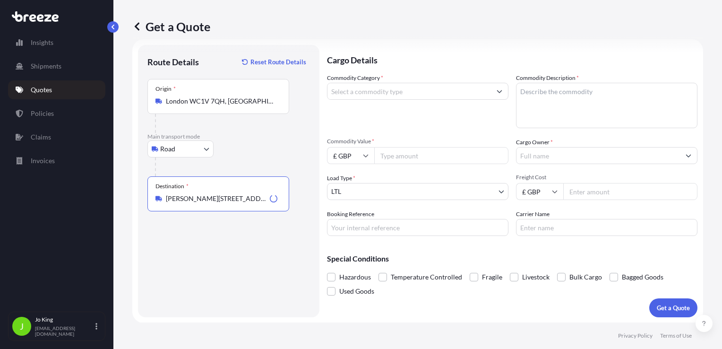
type input "[PERSON_NAME][STREET_ADDRESS]"
click at [397, 92] on input "Commodity Category *" at bounding box center [410, 91] width 164 height 17
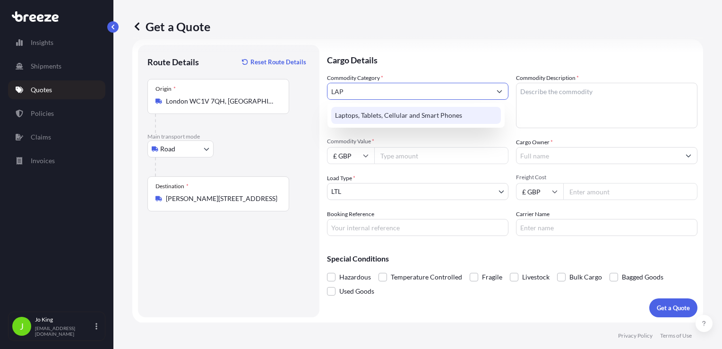
click at [405, 118] on div "Laptops, Tablets, Cellular and Smart Phones" at bounding box center [416, 115] width 170 height 17
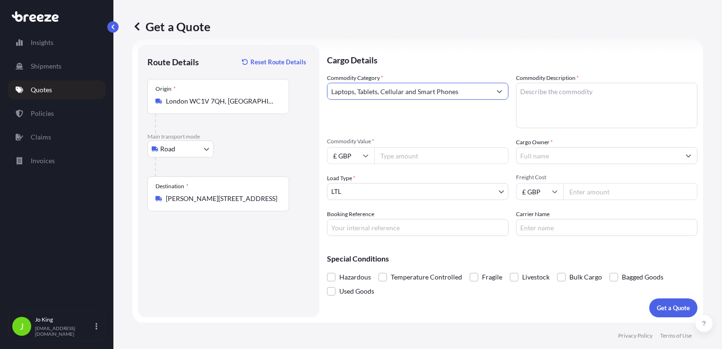
type input "Laptops, Tablets, Cellular and Smart Phones"
drag, startPoint x: 615, startPoint y: 80, endPoint x: 615, endPoint y: 96, distance: 16.1
click at [615, 83] on div "Commodity Description *" at bounding box center [607, 100] width 182 height 55
click at [614, 94] on textarea "Commodity Description *" at bounding box center [607, 105] width 182 height 45
type textarea "LAPTOP"
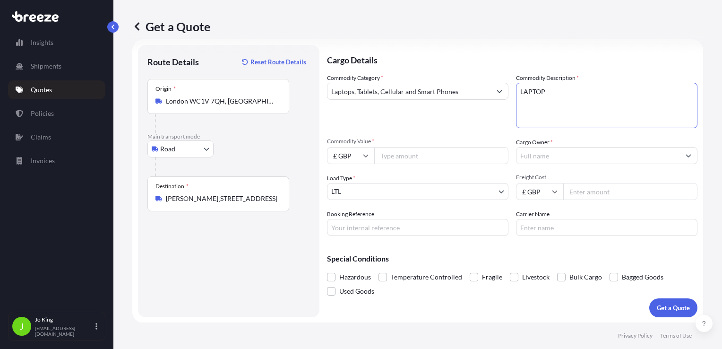
click at [452, 154] on input "Commodity Value *" at bounding box center [441, 155] width 134 height 17
type input "1200"
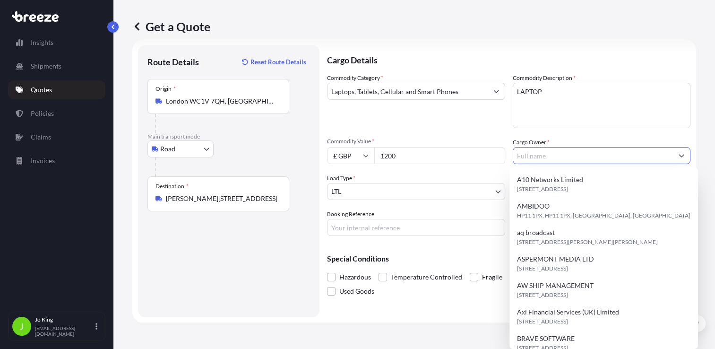
click at [566, 159] on input "Cargo Owner *" at bounding box center [593, 155] width 160 height 17
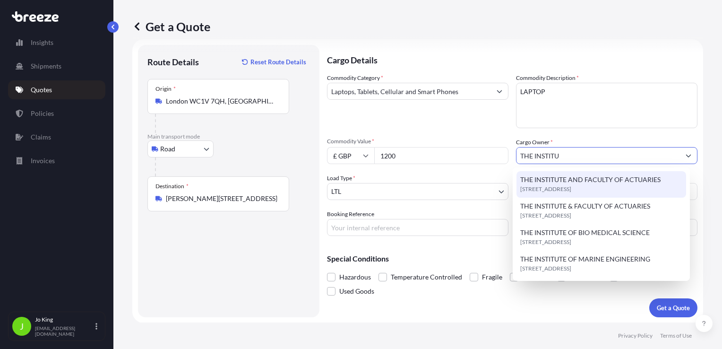
click at [553, 181] on span "THE INSTITUTE AND FACULTY OF ACTUARIES" at bounding box center [590, 179] width 140 height 9
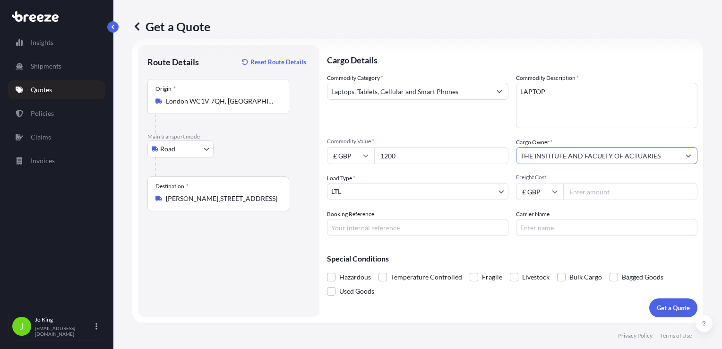
type input "THE INSTITUTE AND FACULTY OF ACTUARIES"
click at [588, 190] on input "Freight Cost" at bounding box center [631, 191] width 134 height 17
type input "26.87"
click at [410, 228] on input "Booking Reference" at bounding box center [418, 227] width 182 height 17
type input "2225056"
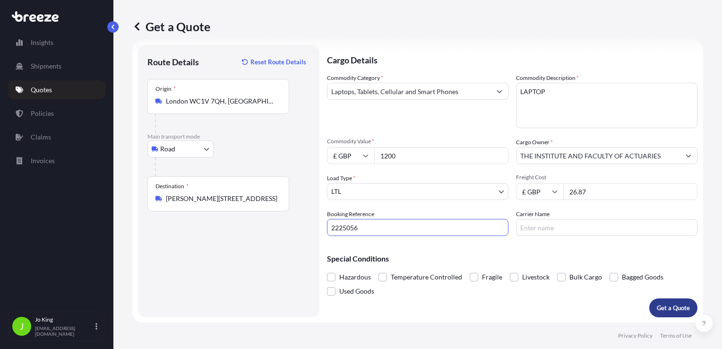
click at [664, 312] on button "Get a Quote" at bounding box center [674, 307] width 48 height 19
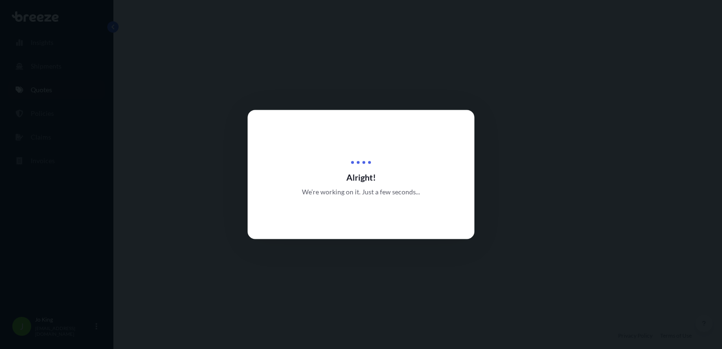
select select "Road"
select select "1"
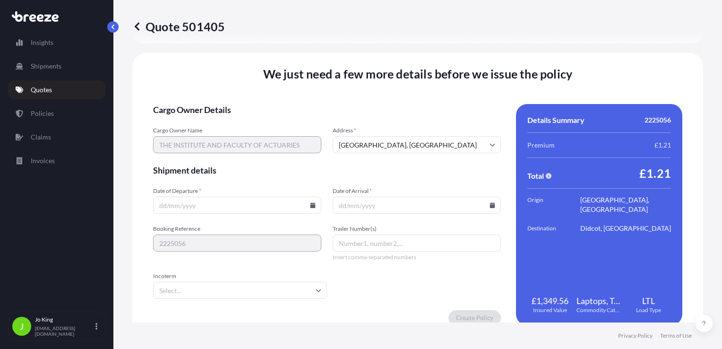
scroll to position [1179, 0]
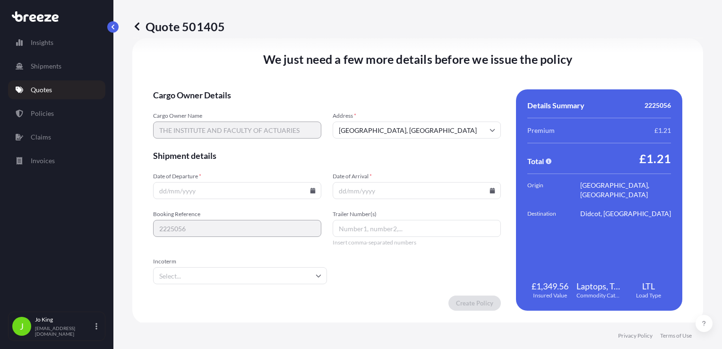
click at [310, 193] on input "Date of Departure *" at bounding box center [237, 190] width 168 height 17
click at [311, 194] on input "Date of Departure *" at bounding box center [237, 190] width 168 height 17
click at [215, 189] on input "Date of Departure *" at bounding box center [237, 190] width 168 height 17
click at [309, 194] on input "Date of Departure *" at bounding box center [237, 190] width 168 height 17
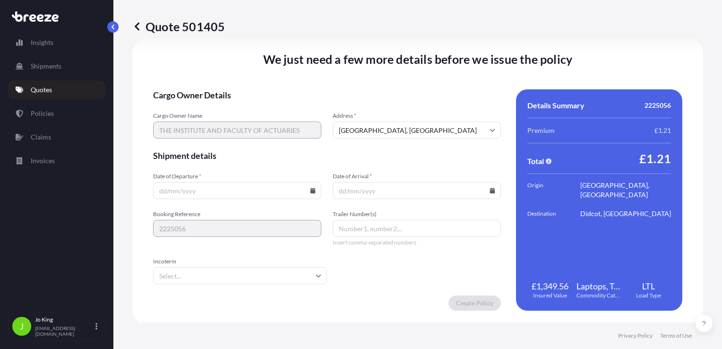
click at [311, 190] on icon at bounding box center [313, 191] width 5 height 6
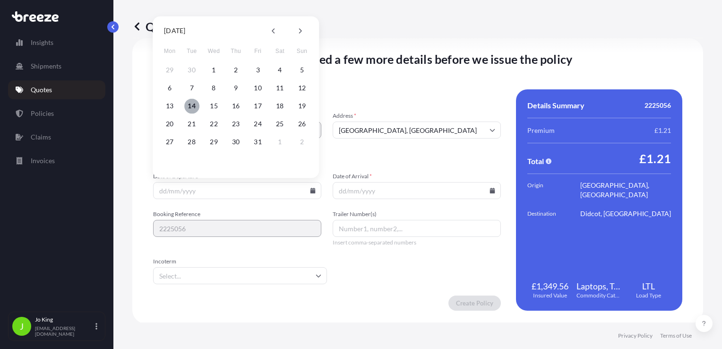
click at [192, 107] on button "14" at bounding box center [191, 105] width 15 height 15
type input "[DATE]"
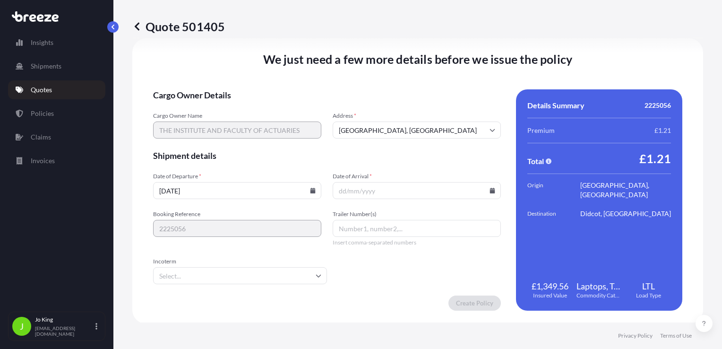
click at [490, 190] on icon at bounding box center [492, 191] width 5 height 6
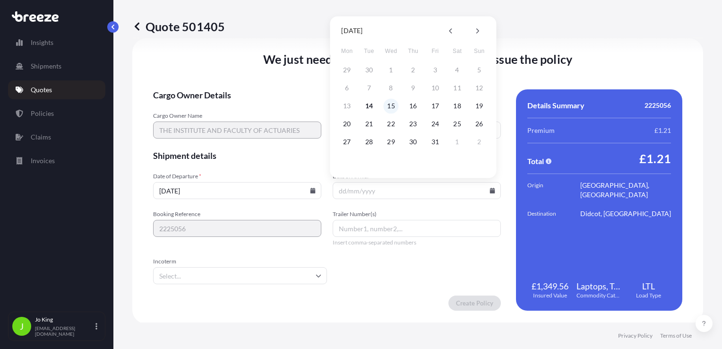
click at [391, 107] on button "15" at bounding box center [391, 105] width 15 height 15
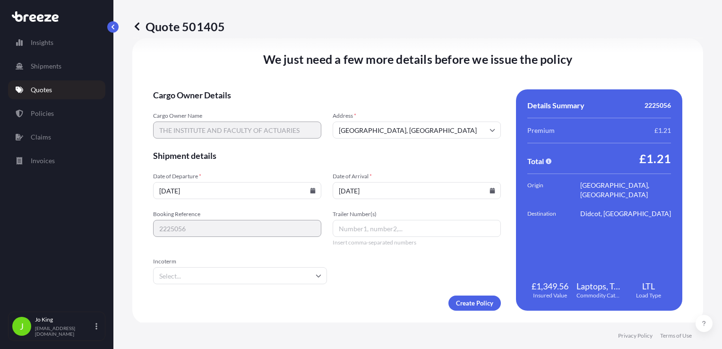
type input "[DATE]"
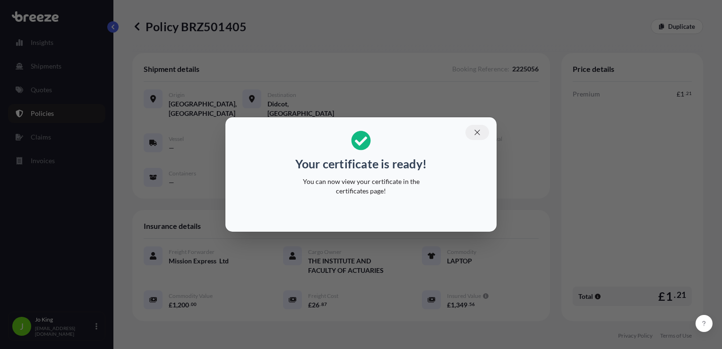
click at [478, 133] on icon "button" at bounding box center [477, 132] width 5 height 5
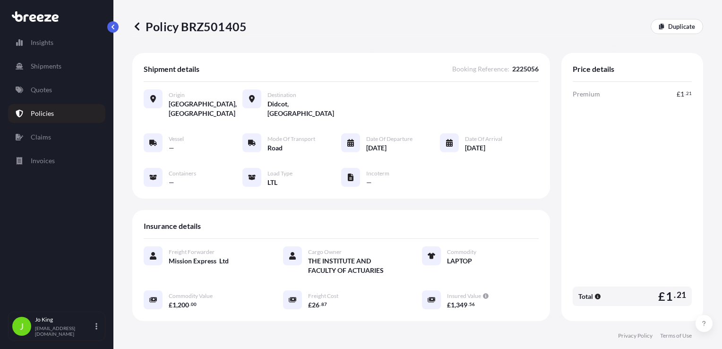
click at [221, 29] on p "Policy BRZ501405" at bounding box center [189, 26] width 114 height 15
copy p "BRZ501405"
click at [48, 92] on p "Quotes" at bounding box center [41, 89] width 21 height 9
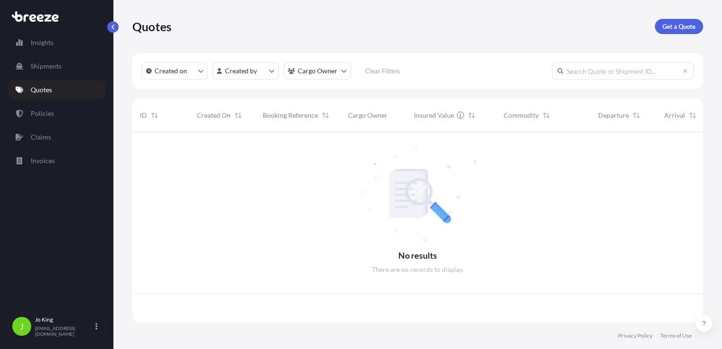
scroll to position [188, 564]
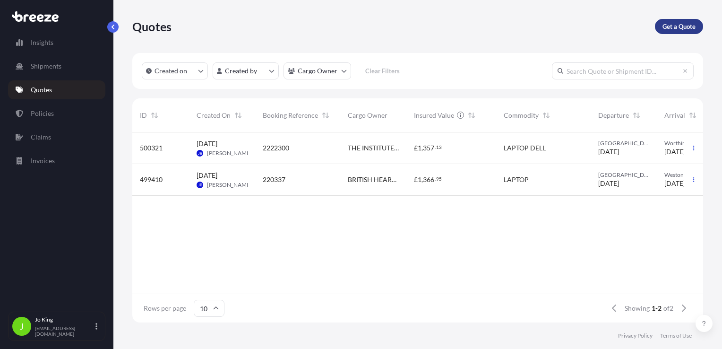
click at [682, 24] on p "Get a Quote" at bounding box center [679, 26] width 33 height 9
select select "Sea"
select select "1"
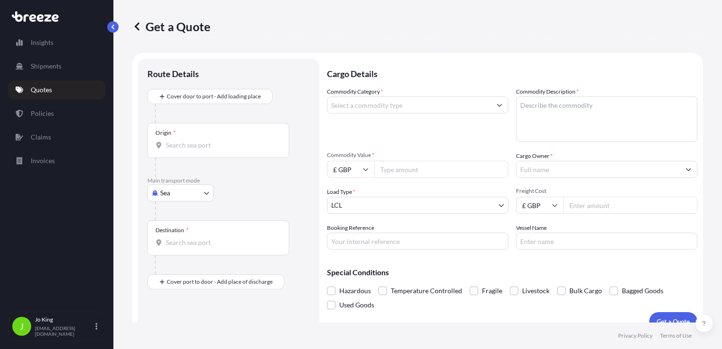
scroll to position [14, 0]
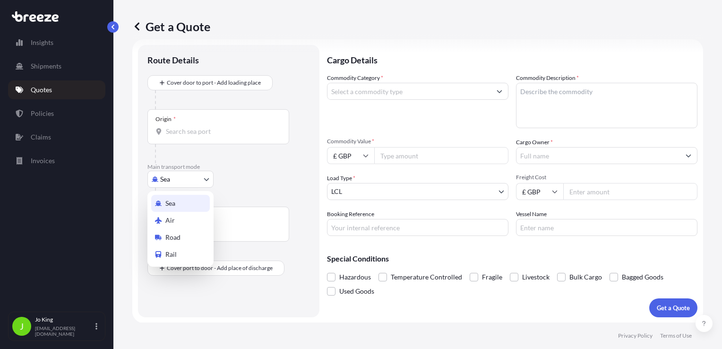
click at [207, 179] on body "Insights Shipments Quotes Policies Claims Invoices J [PERSON_NAME] [EMAIL_ADDRE…" at bounding box center [361, 174] width 722 height 349
click at [180, 234] on span "Road" at bounding box center [172, 237] width 15 height 9
select select "Road"
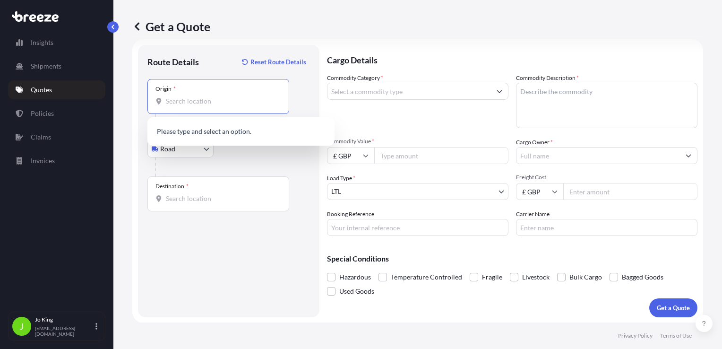
click at [194, 102] on input "Origin *" at bounding box center [222, 100] width 112 height 9
paste input "WC1V 7QH"
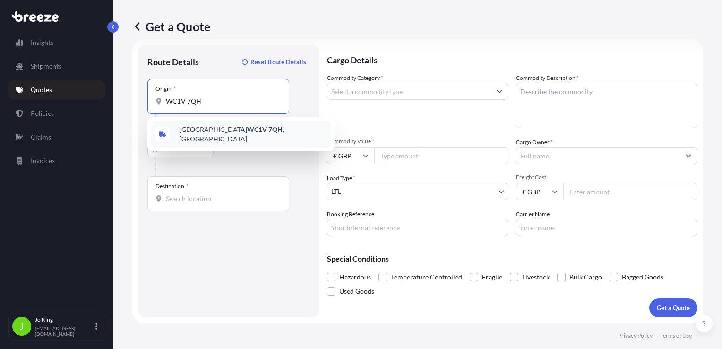
click at [188, 133] on span "London WC1V 7QH , [GEOGRAPHIC_DATA]" at bounding box center [253, 134] width 147 height 19
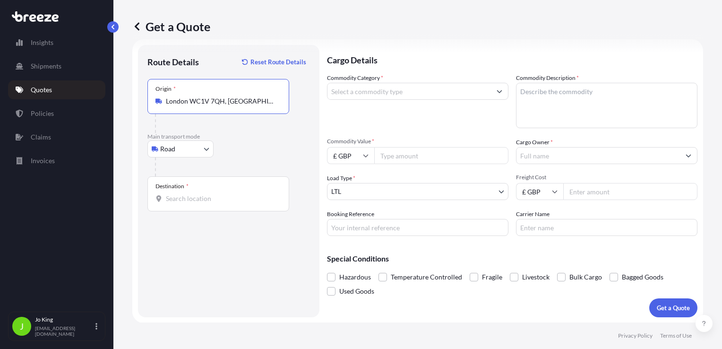
type input "London WC1V 7QH, [GEOGRAPHIC_DATA]"
click at [185, 197] on input "Destination *" at bounding box center [222, 198] width 112 height 9
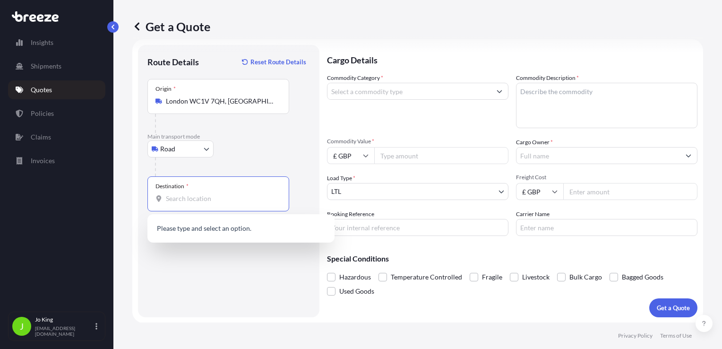
paste input "CV22 7YS"
click at [198, 228] on span "Rugby CV22 7YS , [GEOGRAPHIC_DATA]" at bounding box center [239, 229] width 119 height 9
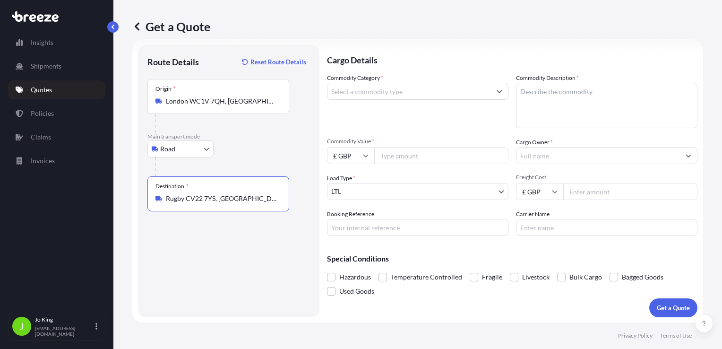
type input "Rugby CV22 7YS, [GEOGRAPHIC_DATA]"
click at [387, 96] on input "Commodity Category *" at bounding box center [410, 91] width 164 height 17
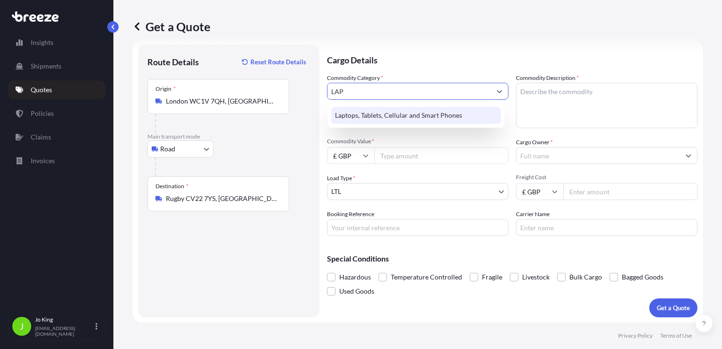
click at [408, 119] on div "Laptops, Tablets, Cellular and Smart Phones" at bounding box center [416, 115] width 170 height 17
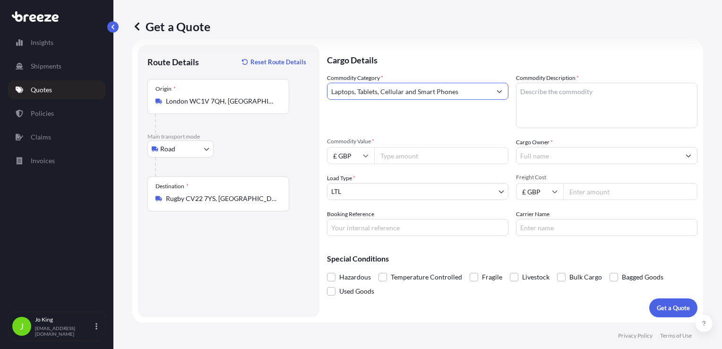
type input "Laptops, Tablets, Cellular and Smart Phones"
click at [554, 94] on textarea "Commodity Description *" at bounding box center [607, 105] width 182 height 45
type textarea "LAPTOP"
click at [455, 162] on input "Commodity Value *" at bounding box center [441, 155] width 134 height 17
type input "1200"
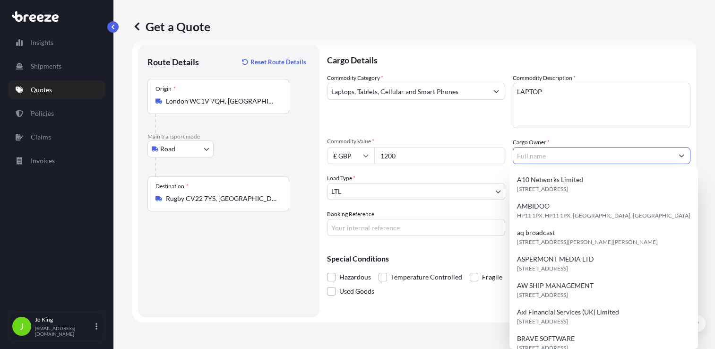
click at [574, 158] on input "Cargo Owner *" at bounding box center [593, 155] width 160 height 17
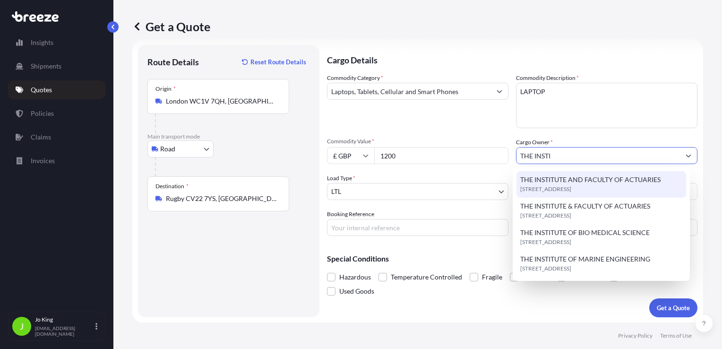
click at [569, 179] on span "THE INSTITUTE AND FACULTY OF ACTUARIES" at bounding box center [590, 179] width 140 height 9
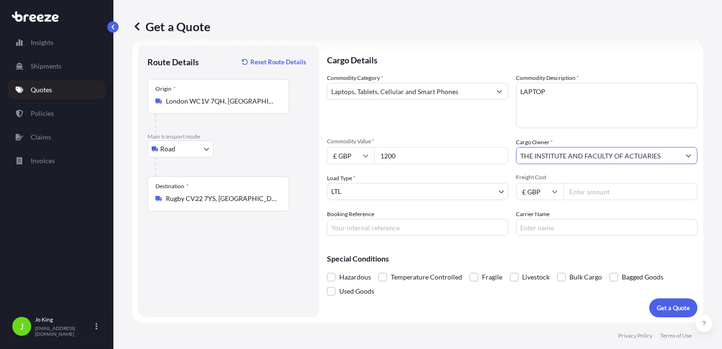
type input "THE INSTITUTE AND FACULTY OF ACTUARIES"
click at [581, 192] on input "Freight Cost" at bounding box center [631, 191] width 134 height 17
type input "26.87"
click at [423, 225] on input "Booking Reference" at bounding box center [418, 227] width 182 height 17
type input "2225068"
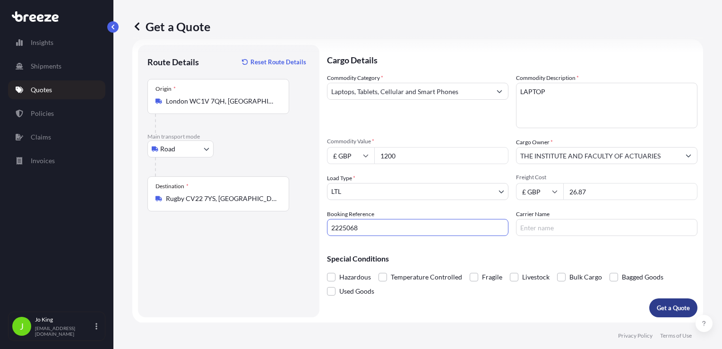
click at [659, 309] on p "Get a Quote" at bounding box center [673, 307] width 33 height 9
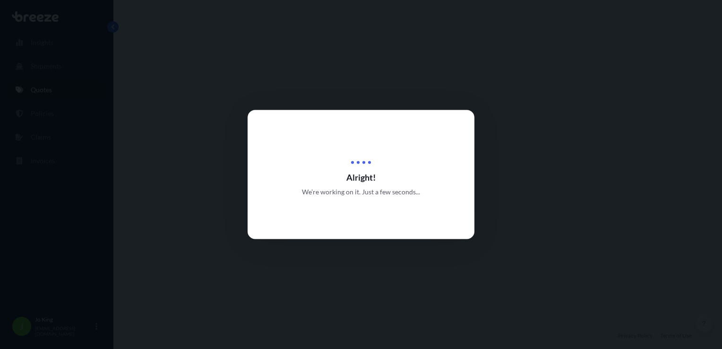
select select "Road"
select select "1"
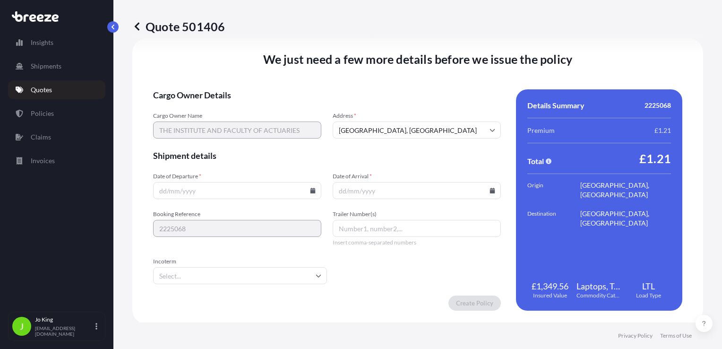
scroll to position [1179, 0]
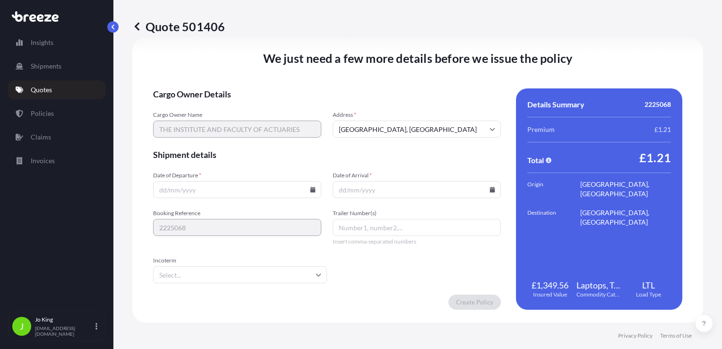
click at [312, 192] on icon at bounding box center [313, 190] width 5 height 6
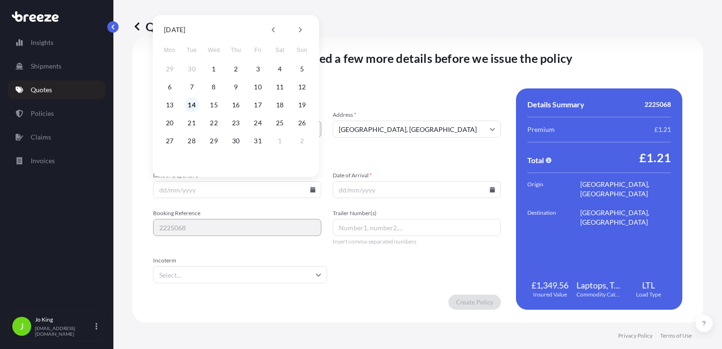
click at [191, 105] on button "14" at bounding box center [191, 104] width 15 height 15
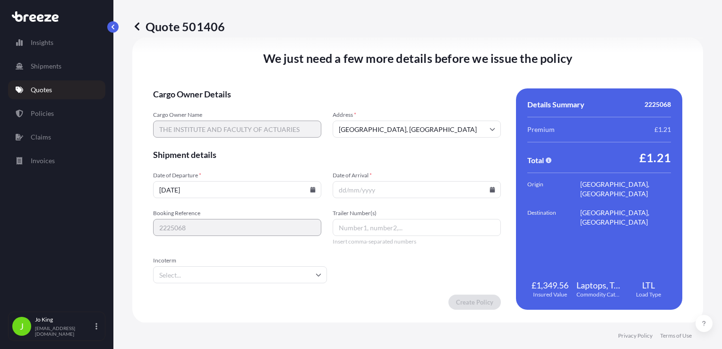
type input "[DATE]"
click at [490, 189] on icon at bounding box center [492, 190] width 5 height 6
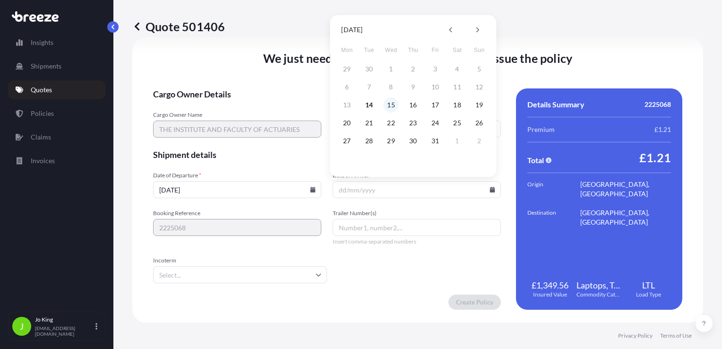
click at [390, 107] on button "15" at bounding box center [391, 104] width 15 height 15
type input "[DATE]"
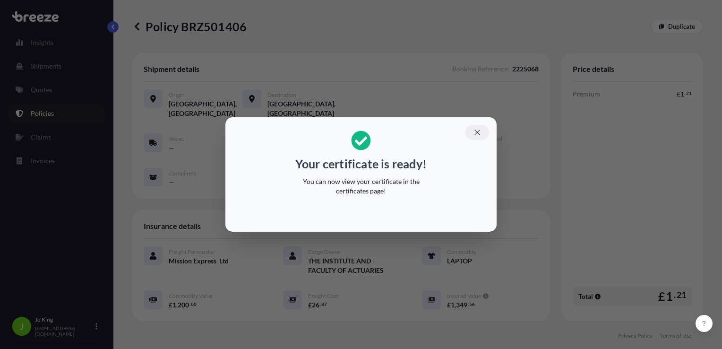
click at [475, 131] on icon "button" at bounding box center [477, 132] width 9 height 9
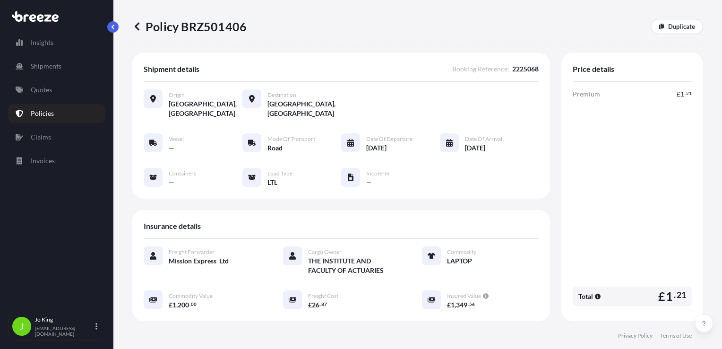
click at [208, 16] on div "Policy BRZ501406 Duplicate" at bounding box center [417, 26] width 571 height 53
click at [211, 22] on p "Policy BRZ501406" at bounding box center [189, 26] width 114 height 15
click at [211, 23] on p "Policy BRZ501406" at bounding box center [189, 26] width 114 height 15
copy p "BRZ501406"
click at [42, 94] on p "Quotes" at bounding box center [41, 89] width 21 height 9
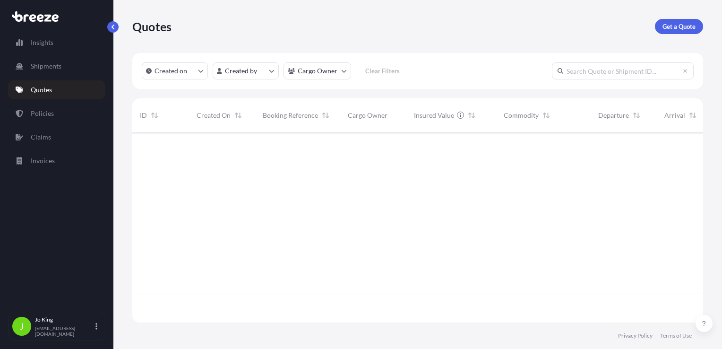
scroll to position [188, 564]
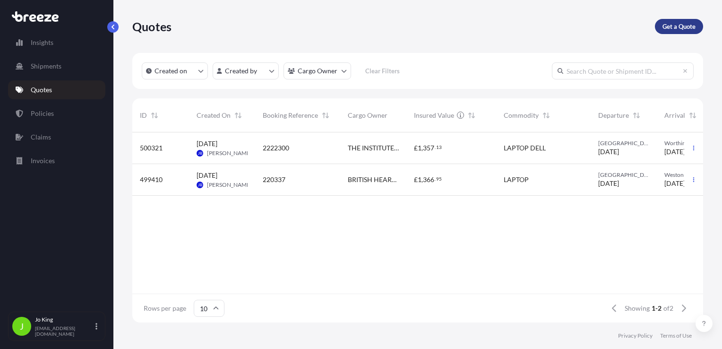
click at [688, 24] on p "Get a Quote" at bounding box center [679, 26] width 33 height 9
select select "Sea"
select select "1"
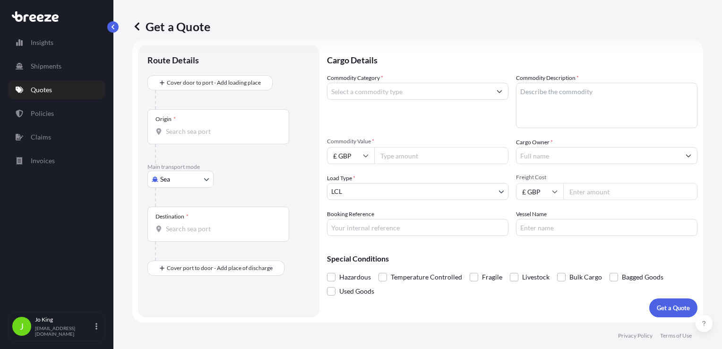
click at [193, 178] on body "Insights Shipments Quotes Policies Claims Invoices J [PERSON_NAME] [EMAIL_ADDRE…" at bounding box center [361, 174] width 722 height 349
click at [186, 237] on div "Road" at bounding box center [180, 237] width 59 height 17
select select "Road"
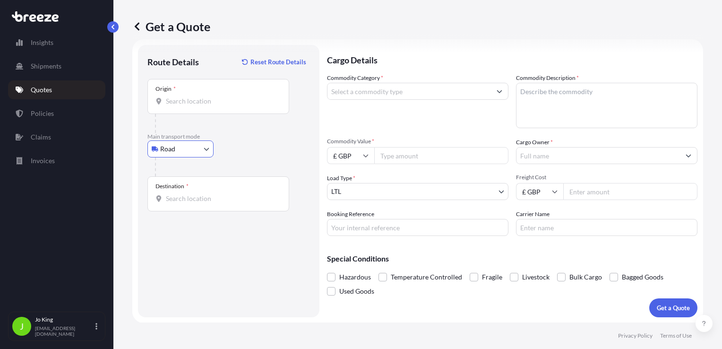
drag, startPoint x: 182, startPoint y: 109, endPoint x: 187, endPoint y: 96, distance: 13.5
click at [182, 107] on div "Origin *" at bounding box center [218, 96] width 142 height 35
click at [182, 106] on input "Origin *" at bounding box center [222, 100] width 112 height 9
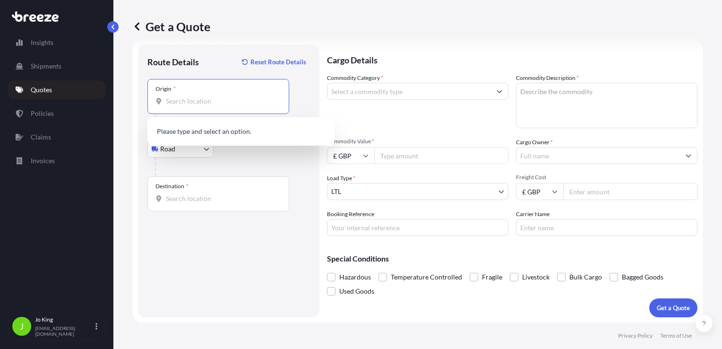
paste input "WC1V 7QH"
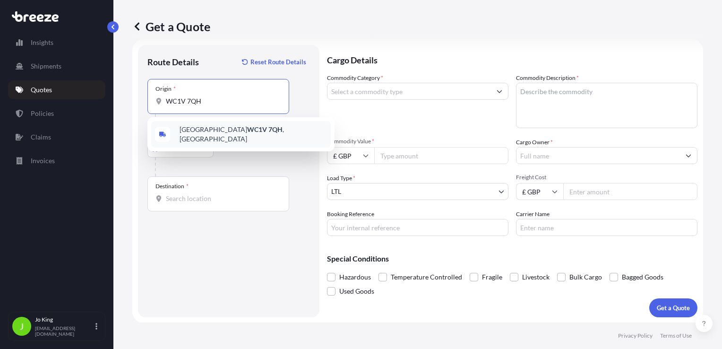
click at [193, 134] on span "London WC1V 7QH , [GEOGRAPHIC_DATA]" at bounding box center [253, 134] width 147 height 19
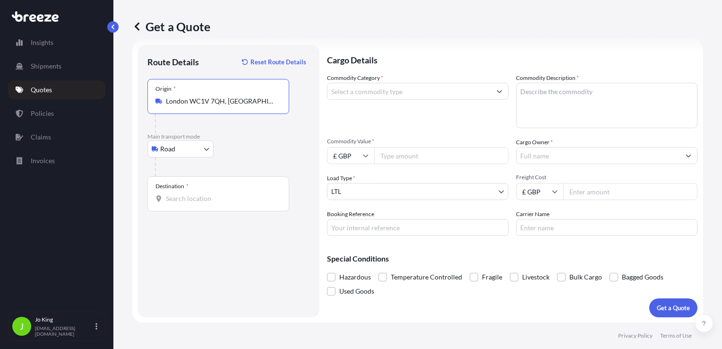
type input "London WC1V 7QH, [GEOGRAPHIC_DATA]"
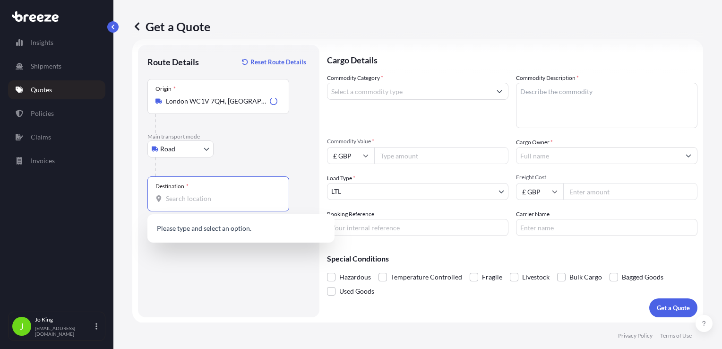
click at [187, 201] on input "Destination *" at bounding box center [222, 198] width 112 height 9
click at [195, 198] on input "Destination * Please select a destination" at bounding box center [222, 198] width 112 height 9
paste input "OX4 4XS"
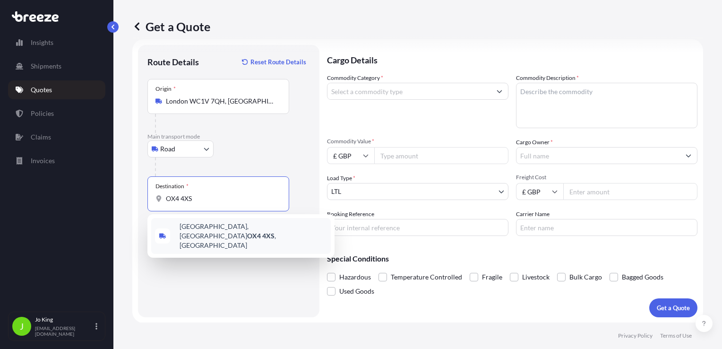
click at [193, 229] on span "[STREET_ADDRESS]" at bounding box center [253, 236] width 147 height 28
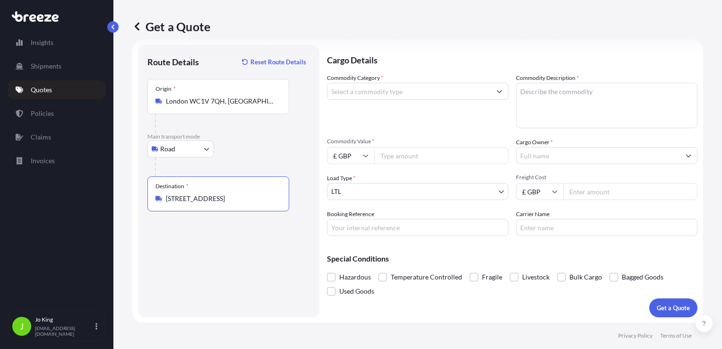
type input "[STREET_ADDRESS]"
click at [373, 95] on input "Commodity Category *" at bounding box center [410, 91] width 164 height 17
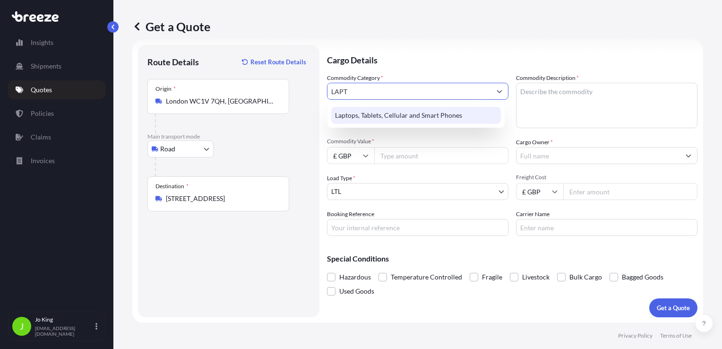
click at [391, 116] on div "Laptops, Tablets, Cellular and Smart Phones" at bounding box center [416, 115] width 170 height 17
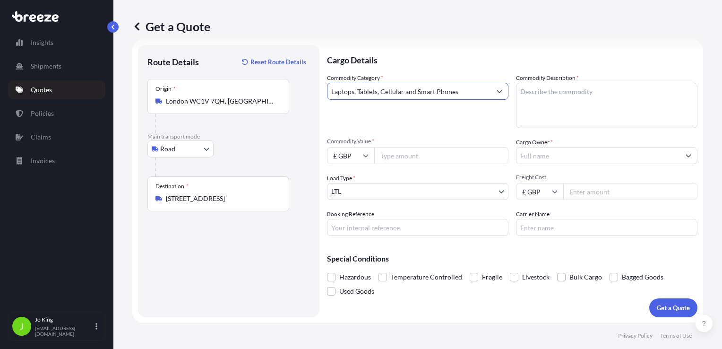
type input "Laptops, Tablets, Cellular and Smart Phones"
click at [574, 89] on textarea "Commodity Description *" at bounding box center [607, 105] width 182 height 45
type textarea "LAPTOP"
click at [424, 155] on input "Commodity Value *" at bounding box center [441, 155] width 134 height 17
type input "1200"
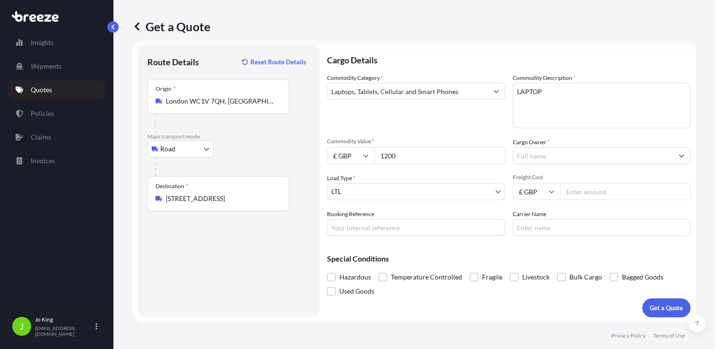
click at [534, 159] on input "Cargo Owner *" at bounding box center [593, 155] width 160 height 17
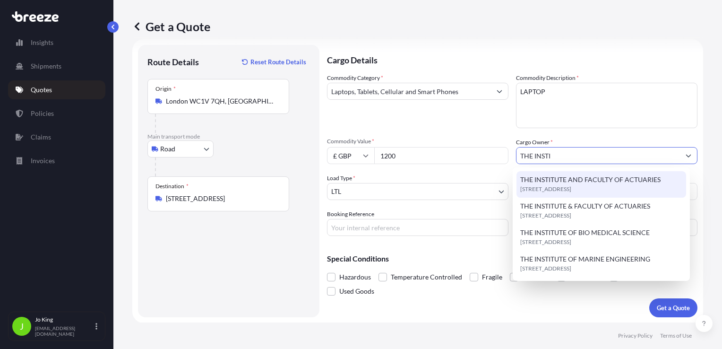
click at [561, 185] on span "[STREET_ADDRESS]" at bounding box center [545, 188] width 51 height 9
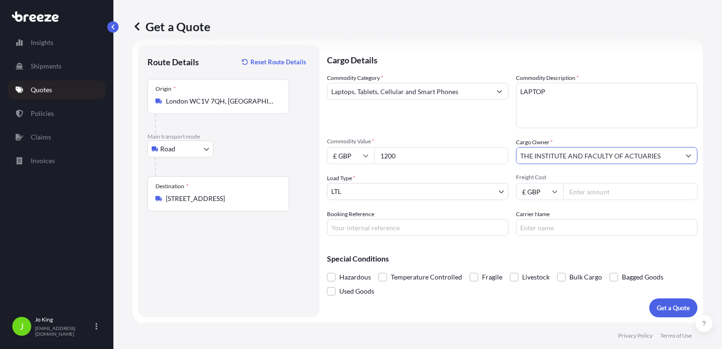
type input "THE INSTITUTE AND FACULTY OF ACTUARIES"
click at [583, 186] on input "Freight Cost" at bounding box center [631, 191] width 134 height 17
type input "21.54"
click at [444, 229] on input "Booking Reference" at bounding box center [418, 227] width 182 height 17
type input "2225077"
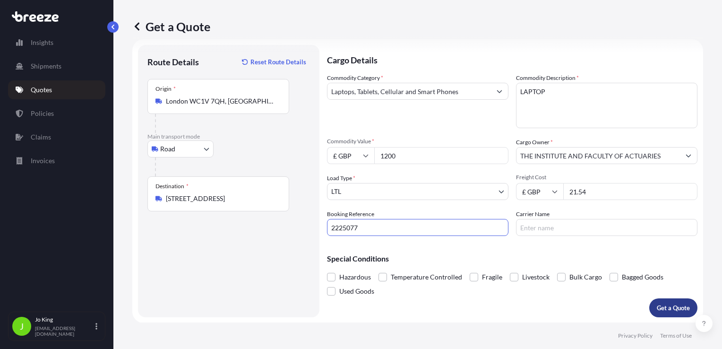
click at [650, 304] on button "Get a Quote" at bounding box center [674, 307] width 48 height 19
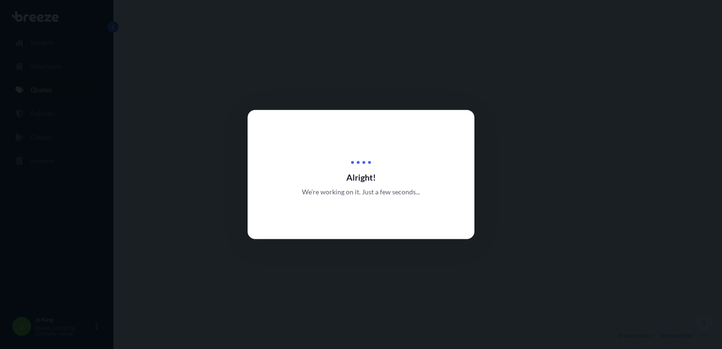
select select "Road"
select select "1"
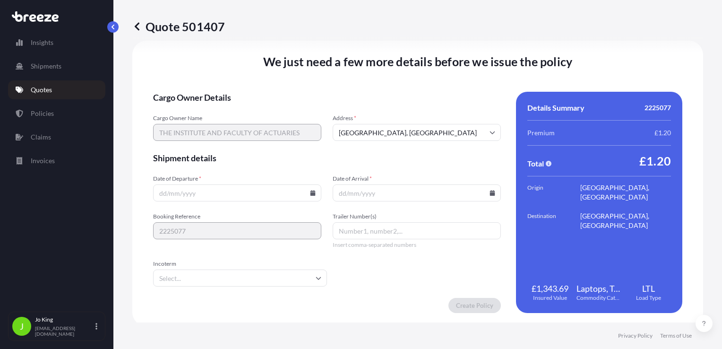
scroll to position [1179, 0]
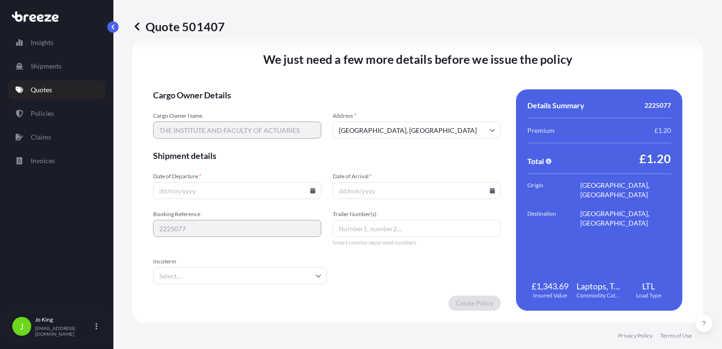
click at [311, 191] on icon at bounding box center [313, 191] width 5 height 6
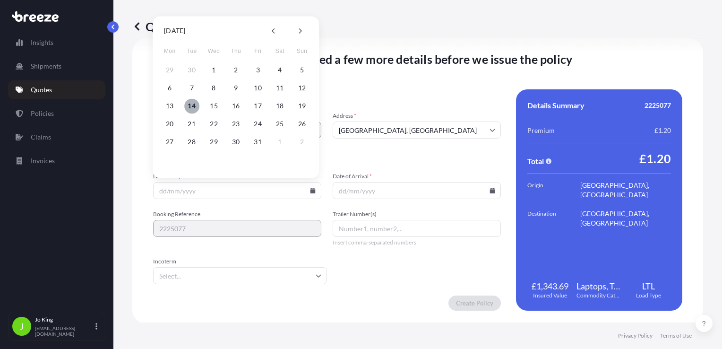
click at [195, 106] on button "14" at bounding box center [191, 105] width 15 height 15
type input "[DATE]"
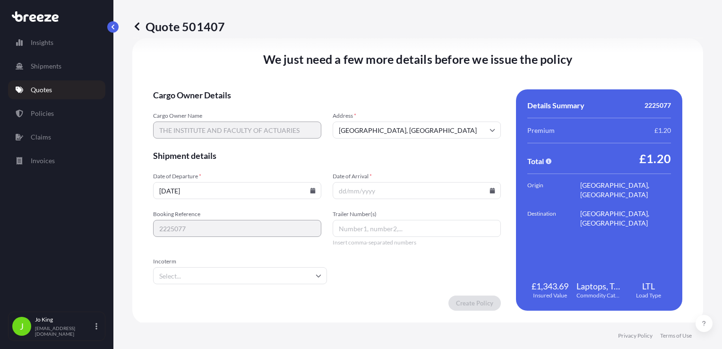
click at [490, 192] on icon at bounding box center [492, 191] width 5 height 6
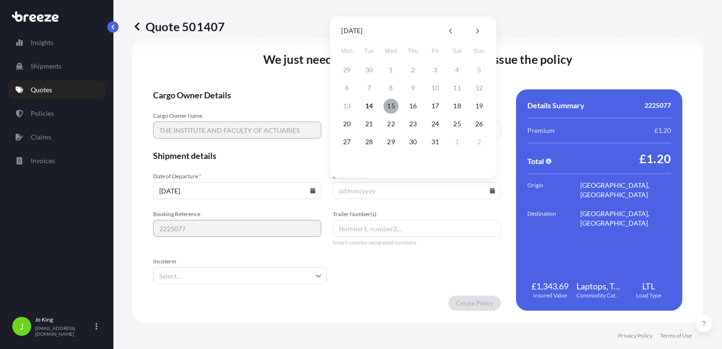
click at [390, 107] on button "15" at bounding box center [391, 105] width 15 height 15
type input "[DATE]"
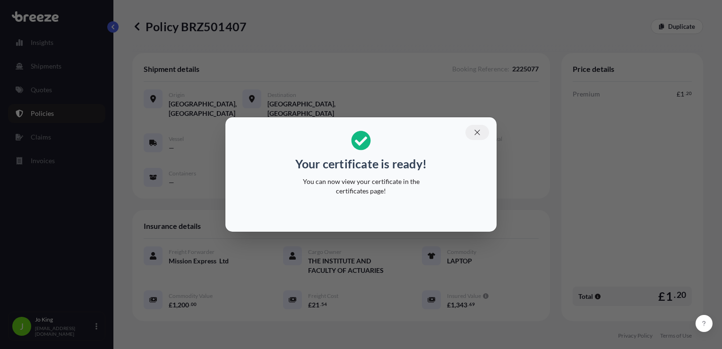
click at [478, 131] on icon "button" at bounding box center [477, 132] width 9 height 9
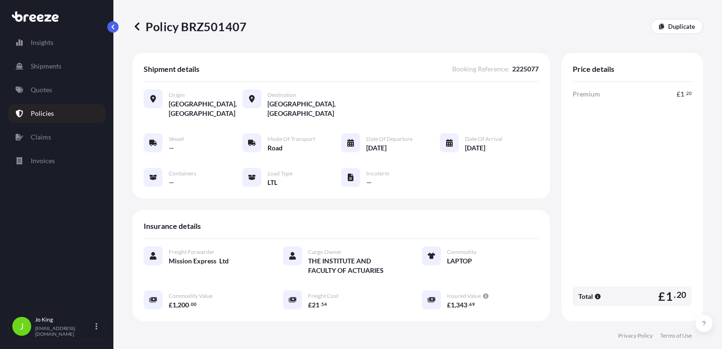
click at [223, 35] on div "Policy BRZ501407 Duplicate" at bounding box center [417, 26] width 571 height 53
click at [223, 33] on p "Policy BRZ501407" at bounding box center [189, 26] width 114 height 15
click at [223, 31] on p "Policy BRZ501407" at bounding box center [189, 26] width 114 height 15
copy p "BRZ501407"
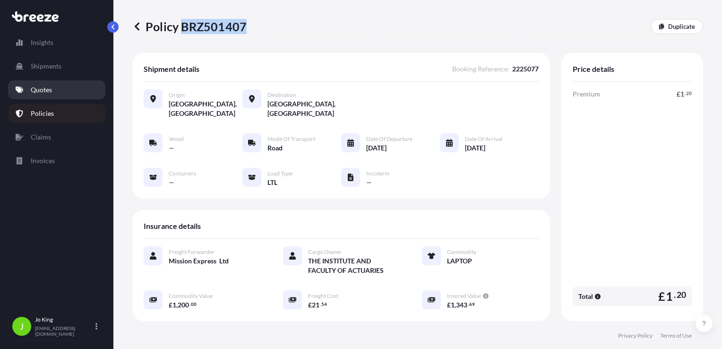
click at [43, 93] on p "Quotes" at bounding box center [41, 89] width 21 height 9
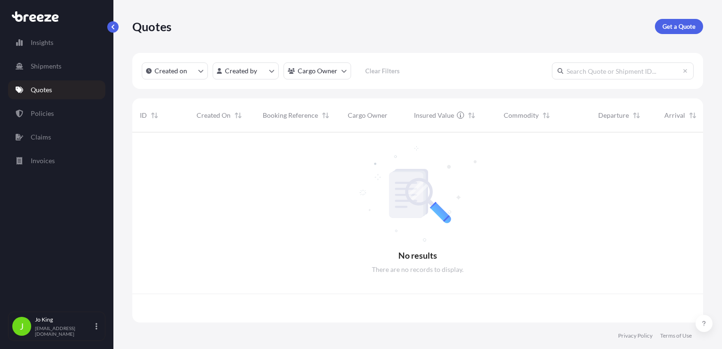
scroll to position [188, 564]
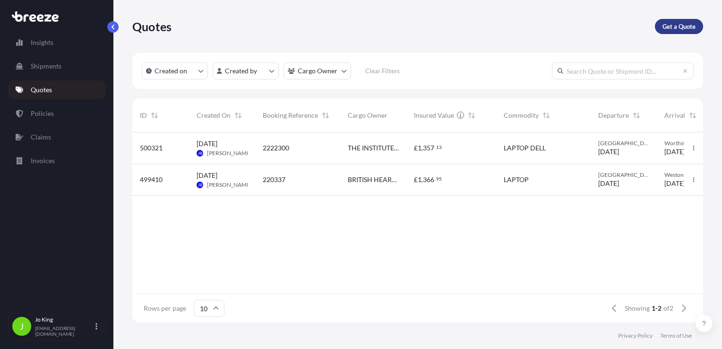
click at [682, 28] on p "Get a Quote" at bounding box center [679, 26] width 33 height 9
select select "Sea"
select select "1"
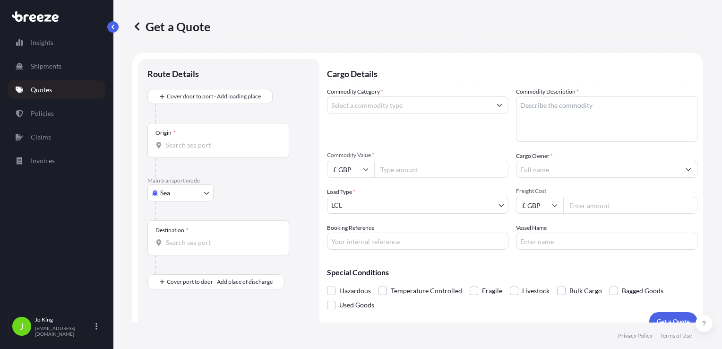
scroll to position [14, 0]
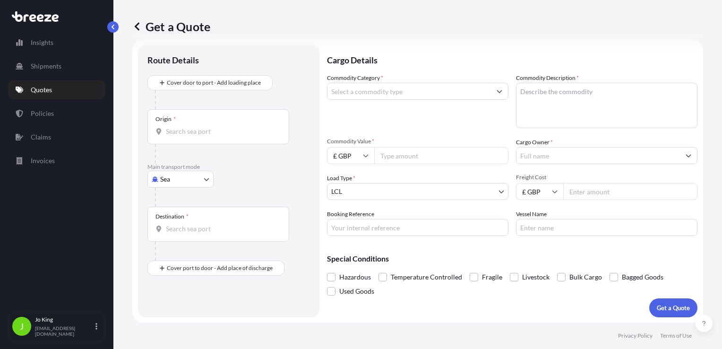
click at [193, 183] on body "Insights Shipments Quotes Policies Claims Invoices J [PERSON_NAME] [EMAIL_ADDRE…" at bounding box center [361, 174] width 722 height 349
click at [176, 236] on span "Road" at bounding box center [172, 237] width 15 height 9
select select "Road"
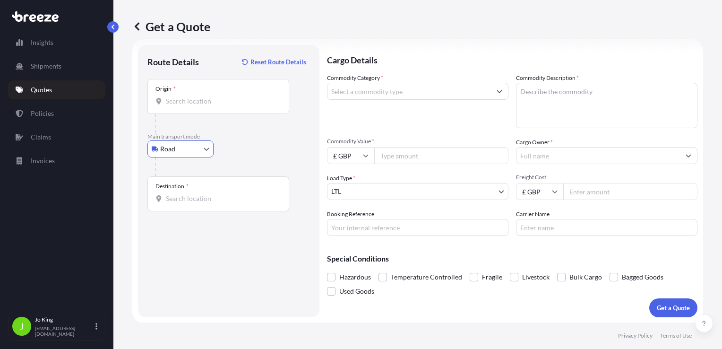
click at [186, 106] on div "Origin *" at bounding box center [218, 96] width 142 height 35
click at [186, 106] on input "Origin *" at bounding box center [222, 100] width 112 height 9
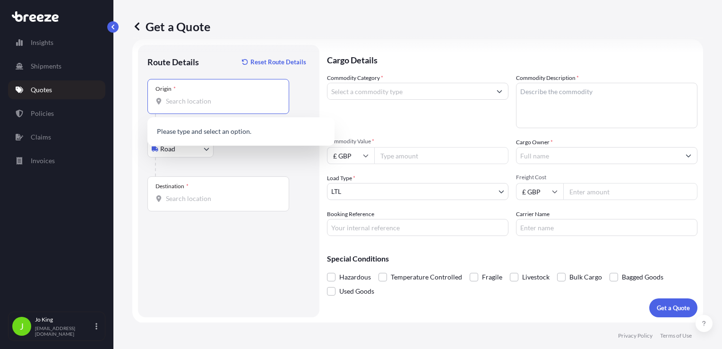
paste input "WC1V 7QH"
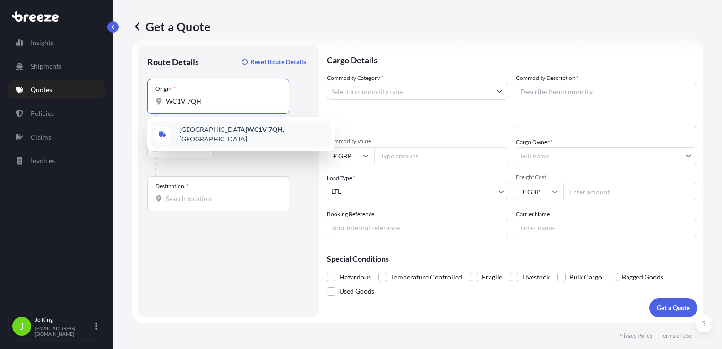
click at [200, 134] on span "London WC1V 7QH , [GEOGRAPHIC_DATA]" at bounding box center [253, 134] width 147 height 19
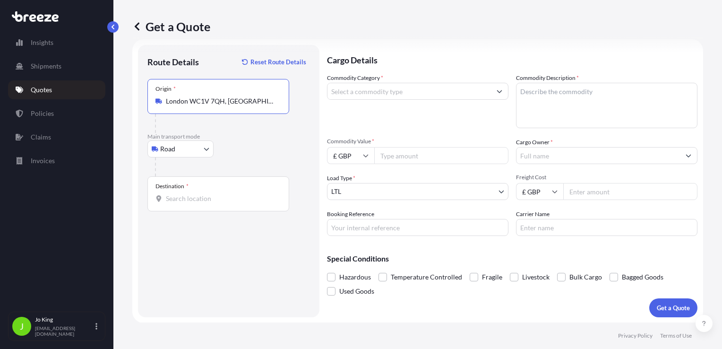
type input "London WC1V 7QH, [GEOGRAPHIC_DATA]"
click at [194, 198] on input "Destination *" at bounding box center [222, 198] width 112 height 9
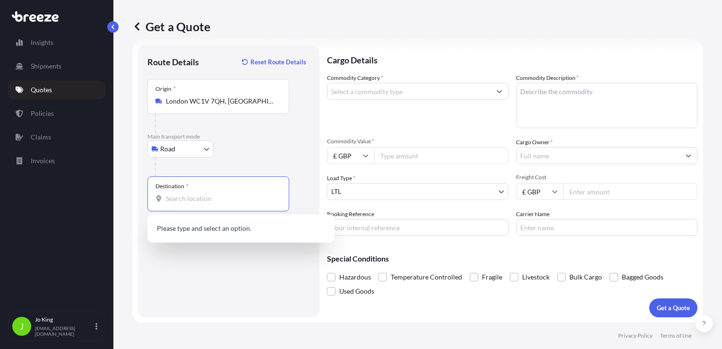
paste input "OX25 5DF"
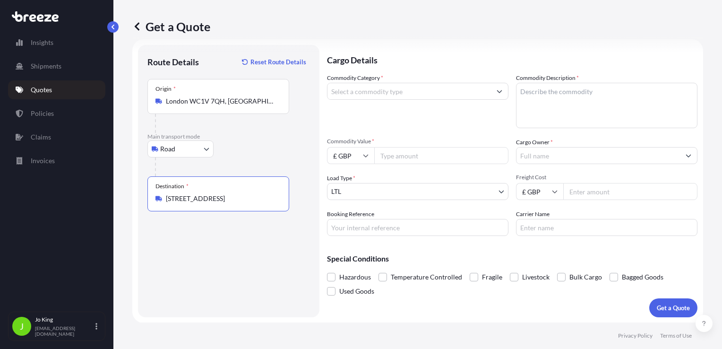
type input "[STREET_ADDRESS]"
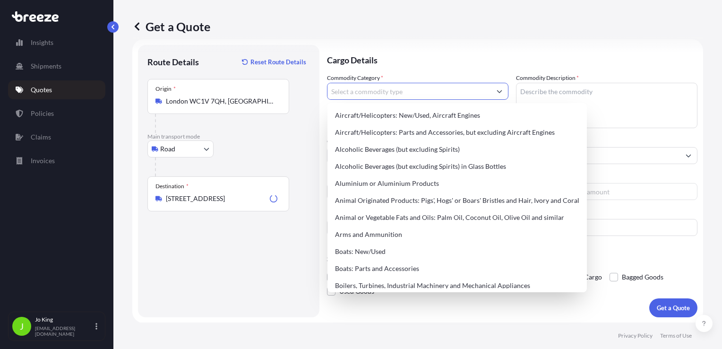
click at [363, 94] on input "Commodity Category *" at bounding box center [410, 91] width 164 height 17
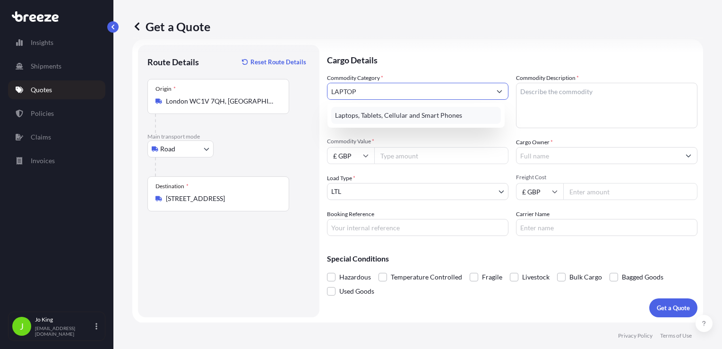
click at [379, 116] on div "Laptops, Tablets, Cellular and Smart Phones" at bounding box center [416, 115] width 170 height 17
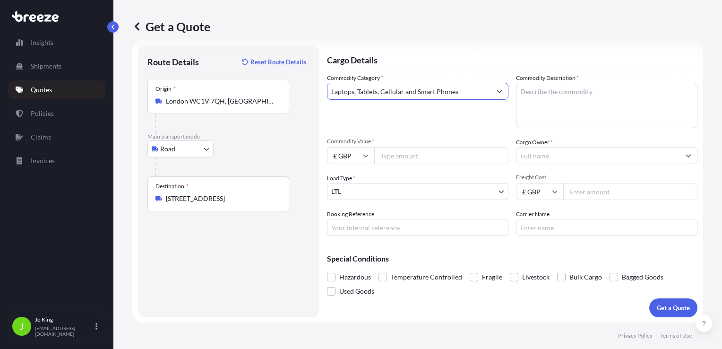
type input "Laptops, Tablets, Cellular and Smart Phones"
click at [572, 88] on textarea "Commodity Description *" at bounding box center [607, 105] width 182 height 45
type textarea "LAPTOP"
click at [432, 157] on input "Commodity Value *" at bounding box center [441, 155] width 134 height 17
type input "1200"
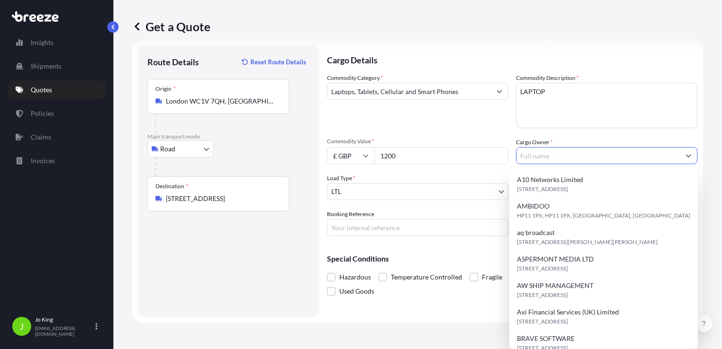
click at [560, 159] on input "Cargo Owner *" at bounding box center [599, 155] width 164 height 17
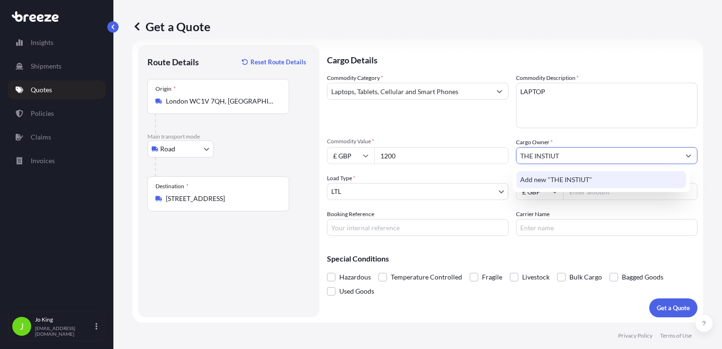
click at [561, 181] on span "Add new "THE INSTIUT"" at bounding box center [556, 179] width 72 height 9
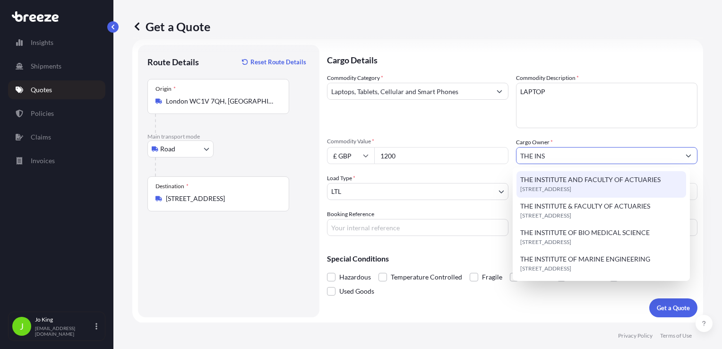
click at [570, 180] on span "THE INSTITUTE AND FACULTY OF ACTUARIES" at bounding box center [590, 179] width 140 height 9
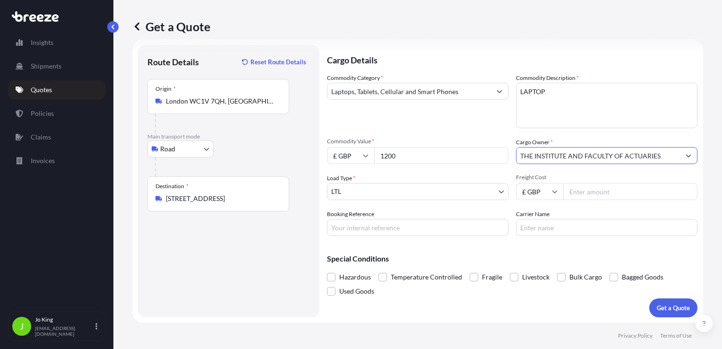
type input "THE INSTITUTE AND FACULTY OF ACTUARIES"
click at [598, 192] on input "Freight Cost" at bounding box center [631, 191] width 134 height 17
type input "26.87"
click at [430, 229] on input "Booking Reference" at bounding box center [418, 227] width 182 height 17
type input "2225088"
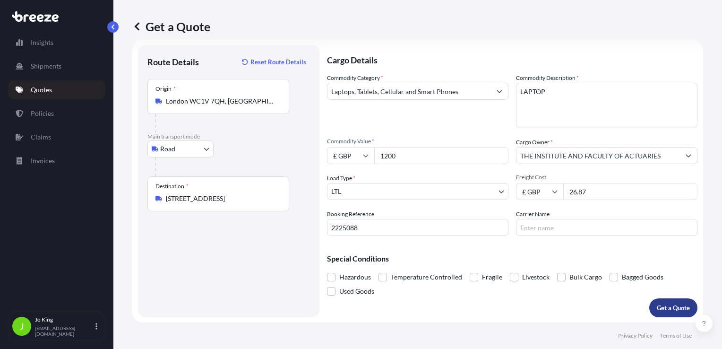
click at [675, 314] on button "Get a Quote" at bounding box center [674, 307] width 48 height 19
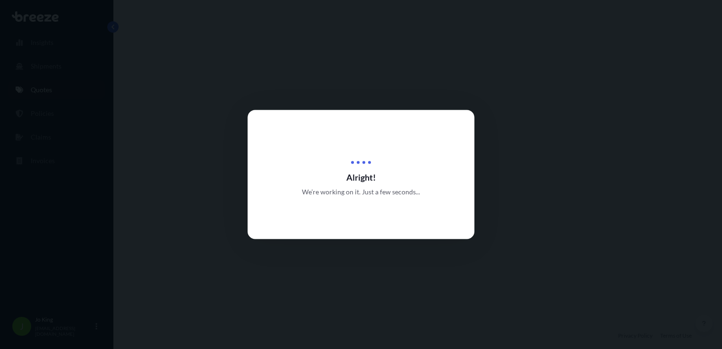
select select "Road"
select select "1"
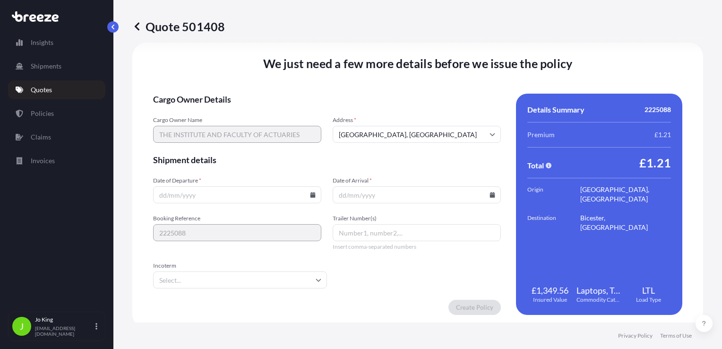
scroll to position [1179, 0]
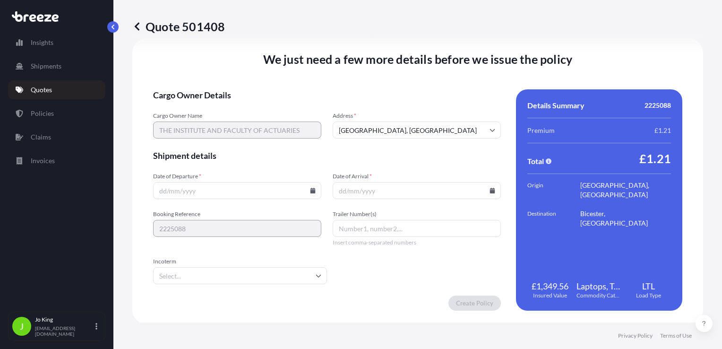
click at [308, 194] on input "Date of Departure *" at bounding box center [237, 190] width 168 height 17
click at [311, 189] on icon at bounding box center [313, 191] width 5 height 6
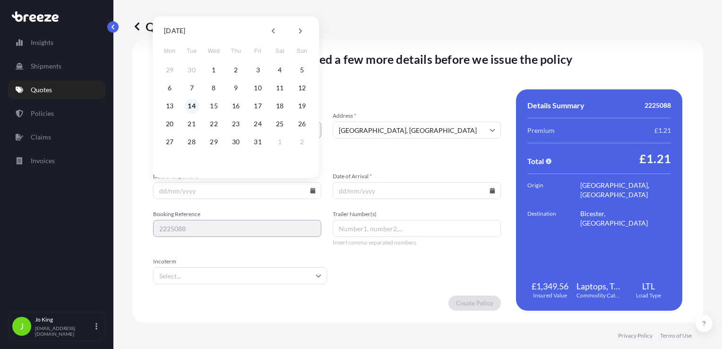
click at [192, 105] on button "14" at bounding box center [191, 105] width 15 height 15
type input "[DATE]"
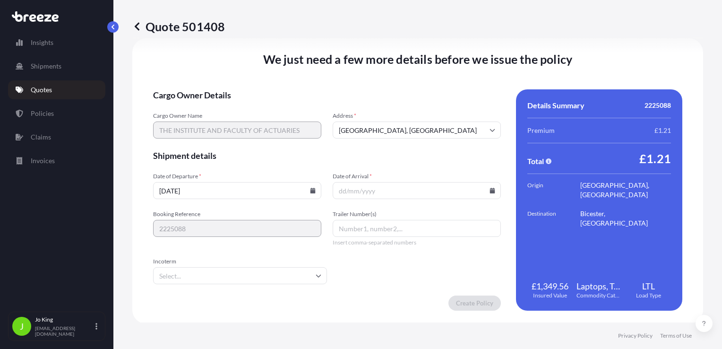
click at [490, 192] on icon at bounding box center [492, 191] width 5 height 6
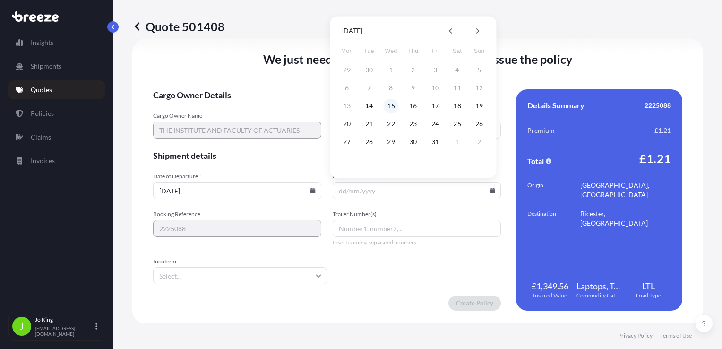
click at [391, 108] on button "15" at bounding box center [391, 105] width 15 height 15
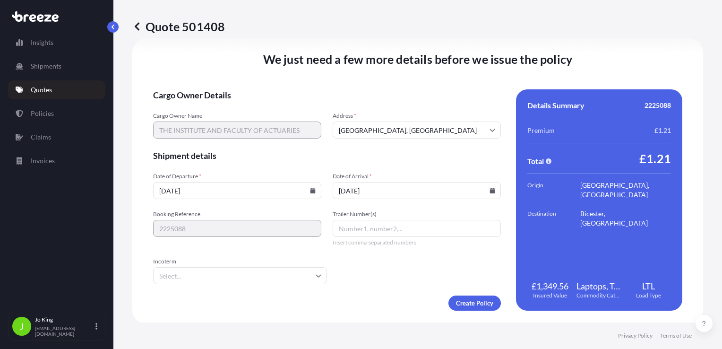
type input "[DATE]"
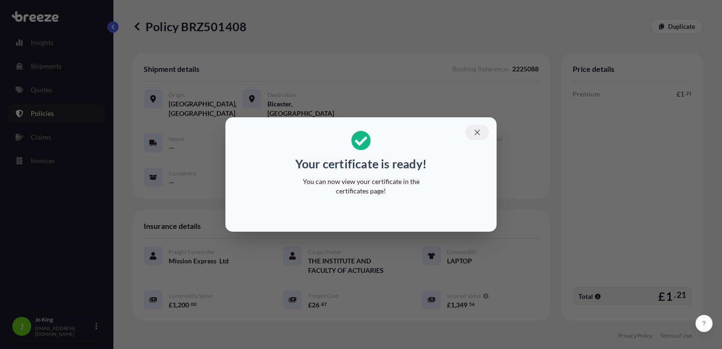
click at [477, 130] on icon "button" at bounding box center [477, 132] width 9 height 9
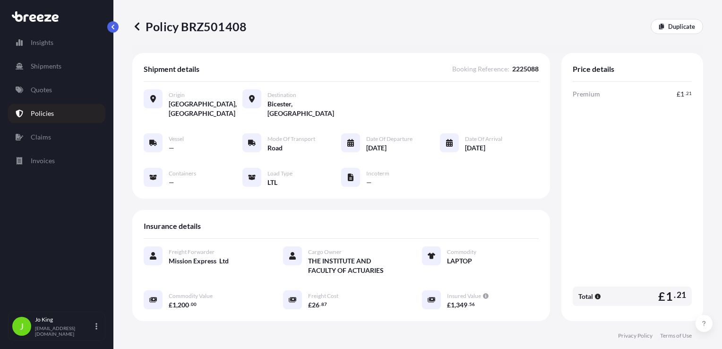
click at [221, 24] on p "Policy BRZ501408" at bounding box center [189, 26] width 114 height 15
click at [221, 25] on p "Policy BRZ501408" at bounding box center [189, 26] width 114 height 15
copy p "BRZ501408"
click at [53, 92] on link "Quotes" at bounding box center [56, 89] width 97 height 19
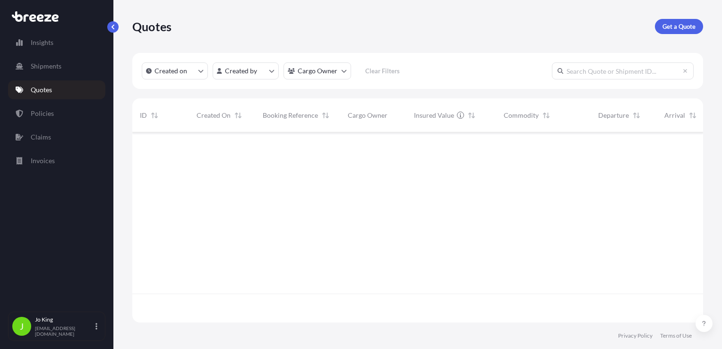
scroll to position [188, 564]
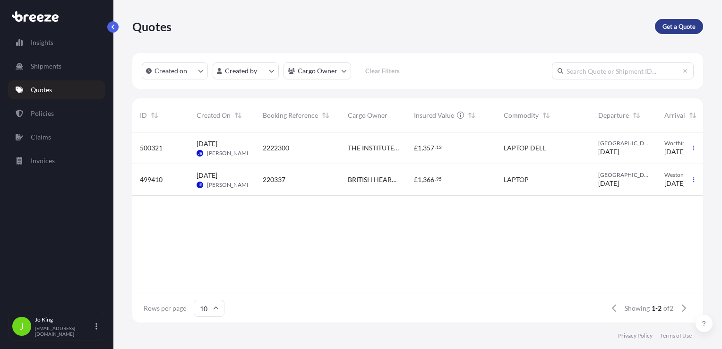
click at [660, 25] on link "Get a Quote" at bounding box center [679, 26] width 48 height 15
select select "Sea"
select select "1"
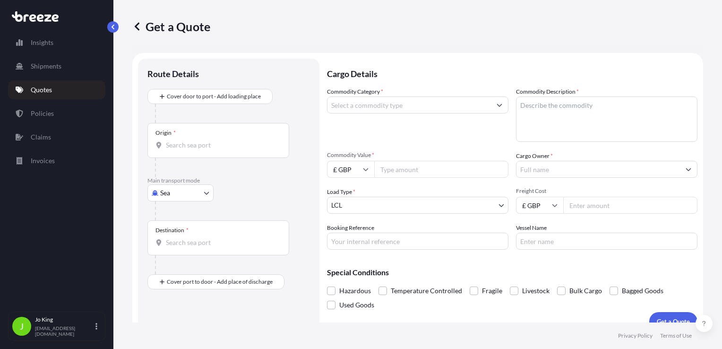
scroll to position [14, 0]
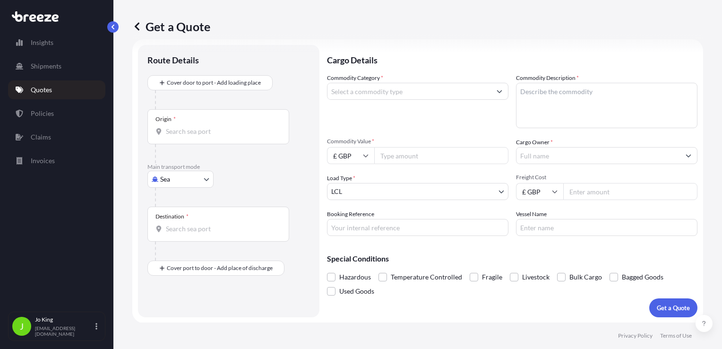
click at [162, 181] on body "Insights Shipments Quotes Policies Claims Invoices J [PERSON_NAME] [EMAIL_ADDRE…" at bounding box center [361, 174] width 722 height 349
click at [168, 237] on span "Road" at bounding box center [172, 237] width 15 height 9
select select "Road"
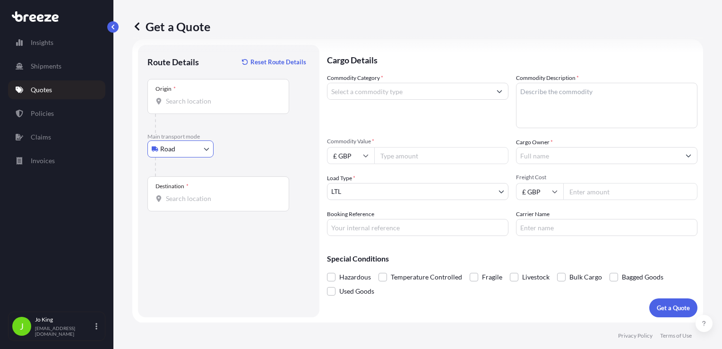
click at [185, 105] on div "Origin *" at bounding box center [218, 96] width 142 height 35
click at [185, 105] on input "Origin *" at bounding box center [222, 100] width 112 height 9
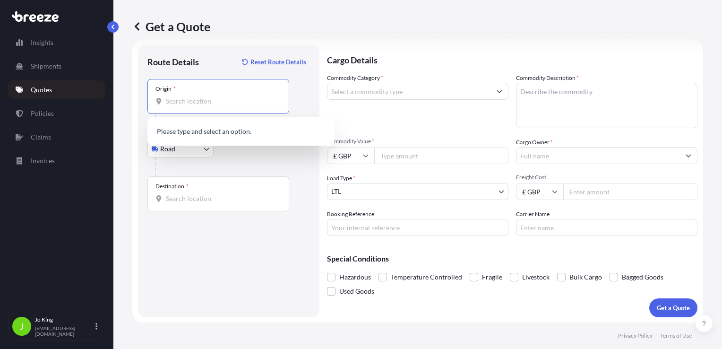
paste input "EC2R 7BP"
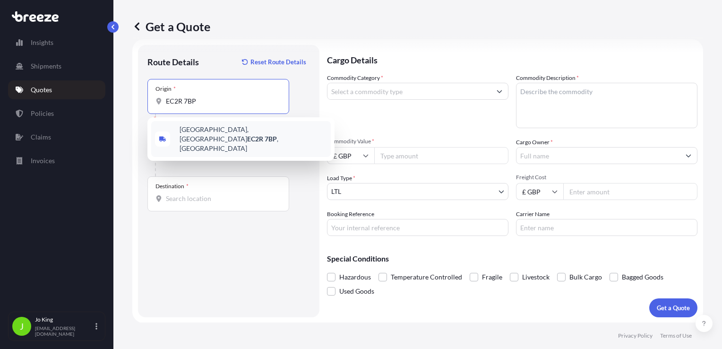
click at [217, 131] on span "[STREET_ADDRESS]" at bounding box center [253, 139] width 147 height 28
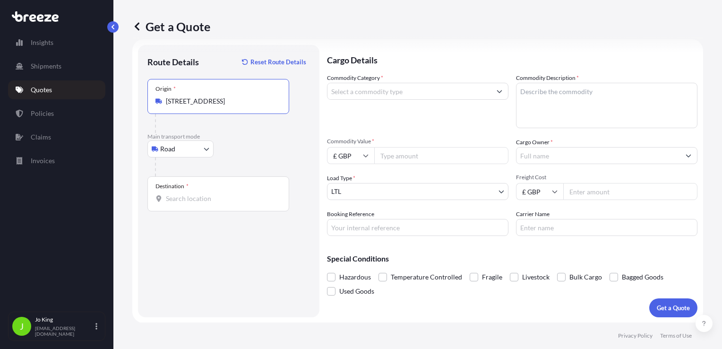
type input "[STREET_ADDRESS]"
click at [195, 199] on input "Destination *" at bounding box center [222, 198] width 112 height 9
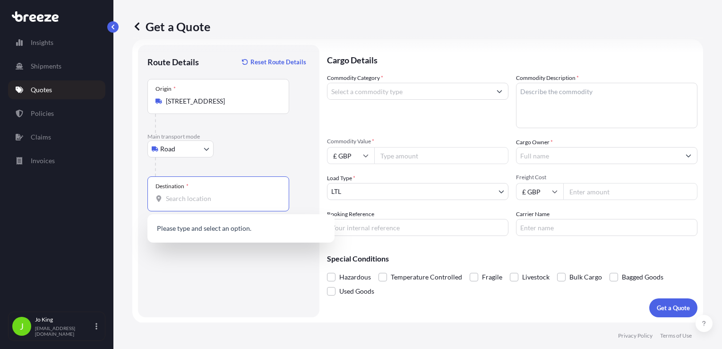
paste input "SE7 8EJ"
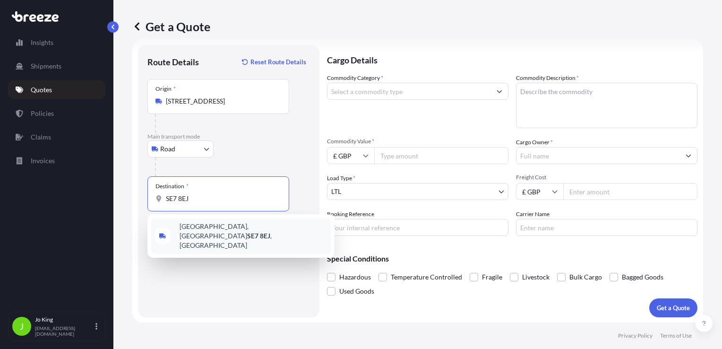
click at [199, 230] on span "[STREET_ADDRESS]" at bounding box center [253, 236] width 147 height 28
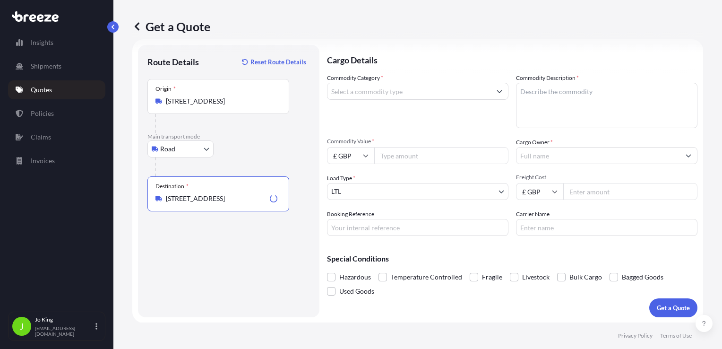
type input "[STREET_ADDRESS]"
click at [361, 91] on input "Commodity Category *" at bounding box center [410, 91] width 164 height 17
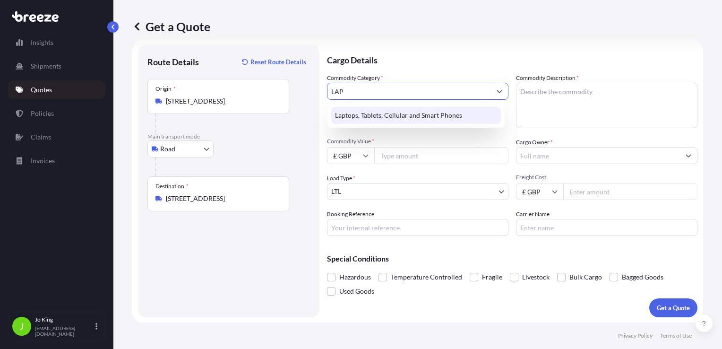
click at [384, 117] on div "Laptops, Tablets, Cellular and Smart Phones" at bounding box center [416, 115] width 170 height 17
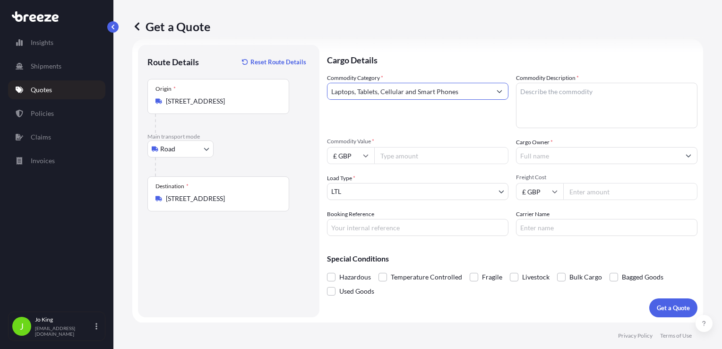
type input "Laptops, Tablets, Cellular and Smart Phones"
click at [587, 91] on textarea "Commodity Description *" at bounding box center [607, 105] width 182 height 45
type textarea "LAPTOP & CHARGER"
click at [422, 156] on input "Commodity Value *" at bounding box center [441, 155] width 134 height 17
type input "700"
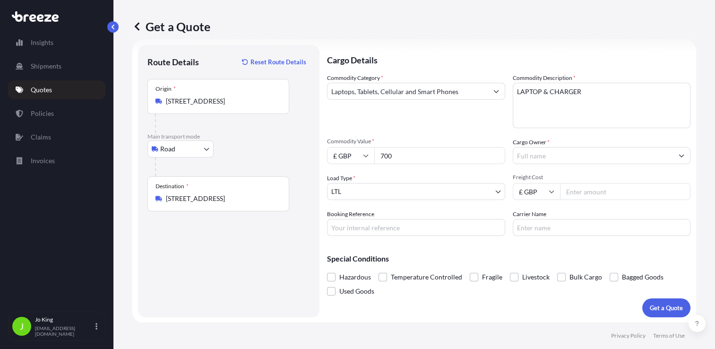
click at [525, 156] on input "Cargo Owner *" at bounding box center [593, 155] width 160 height 17
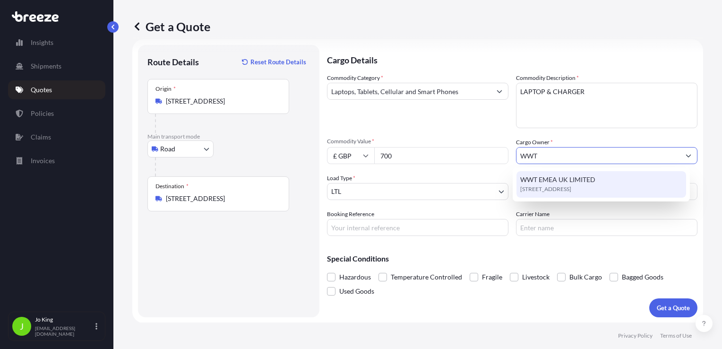
click at [551, 182] on span "WWT EMEA UK LIMITED" at bounding box center [557, 179] width 75 height 9
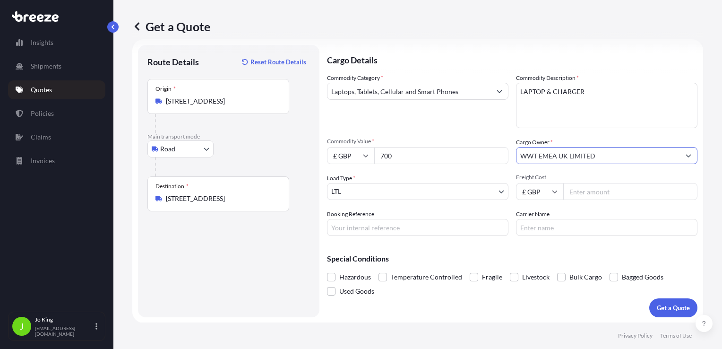
type input "WWT EMEA UK LIMITED"
click at [579, 188] on input "Freight Cost" at bounding box center [631, 191] width 134 height 17
type input "12.37"
click at [385, 231] on input "Booking Reference" at bounding box center [418, 227] width 182 height 17
type input "2225035"
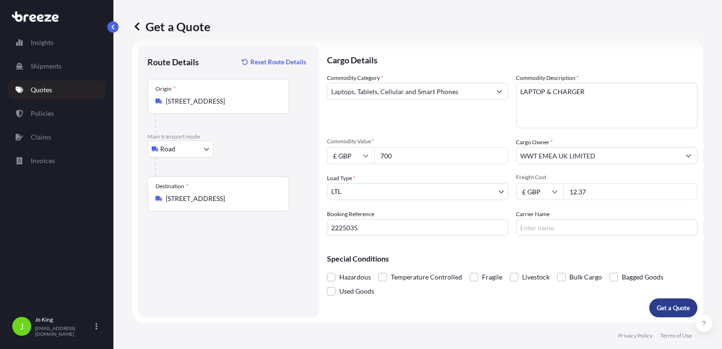
click at [668, 301] on button "Get a Quote" at bounding box center [674, 307] width 48 height 19
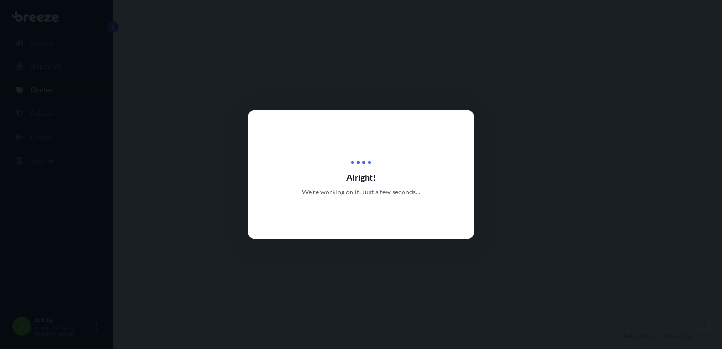
select select "Road"
select select "1"
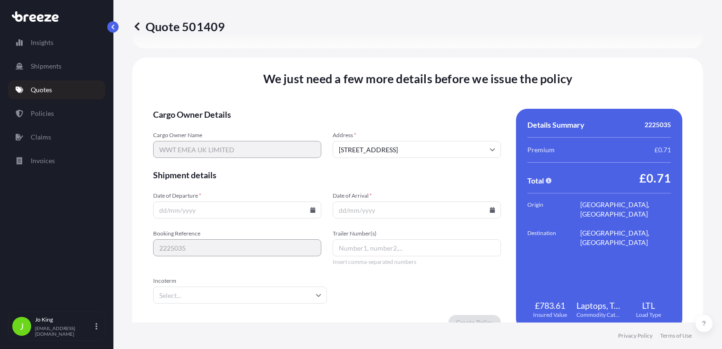
scroll to position [1179, 0]
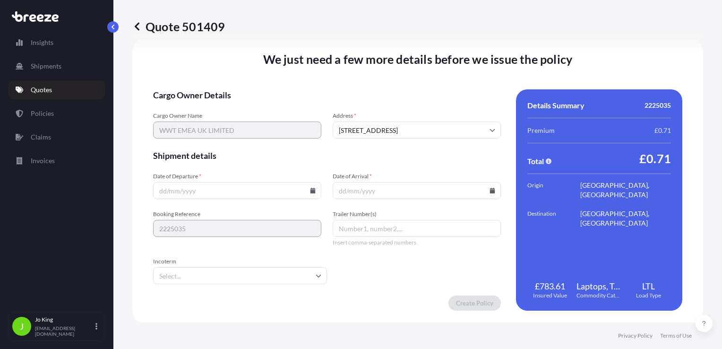
click at [309, 194] on input "Date of Departure *" at bounding box center [237, 190] width 168 height 17
click at [311, 191] on icon at bounding box center [313, 191] width 5 height 6
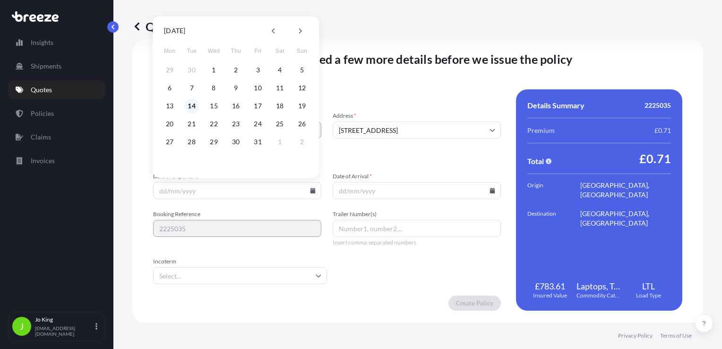
click at [190, 104] on button "14" at bounding box center [191, 105] width 15 height 15
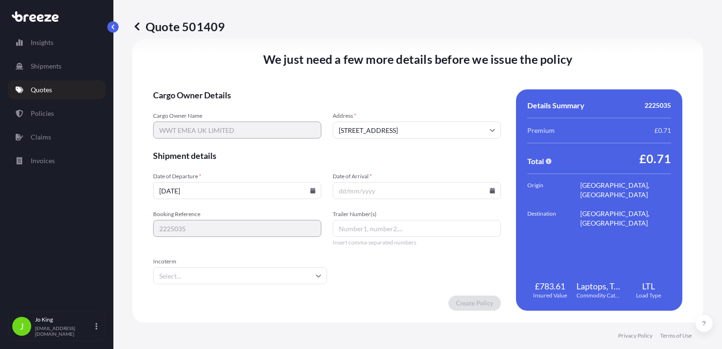
type input "[DATE]"
click at [490, 191] on icon at bounding box center [492, 191] width 5 height 6
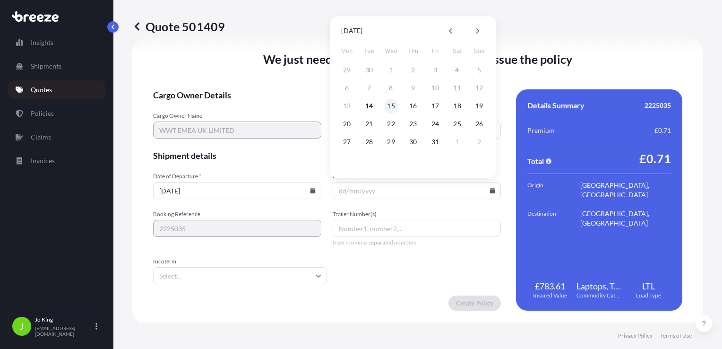
click at [392, 106] on button "15" at bounding box center [391, 105] width 15 height 15
type input "[DATE]"
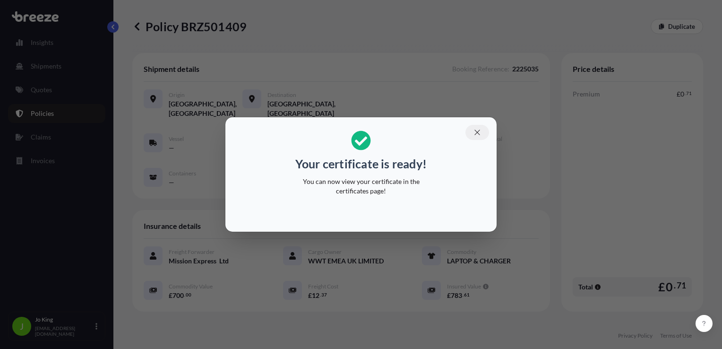
click at [478, 129] on icon "button" at bounding box center [477, 132] width 9 height 9
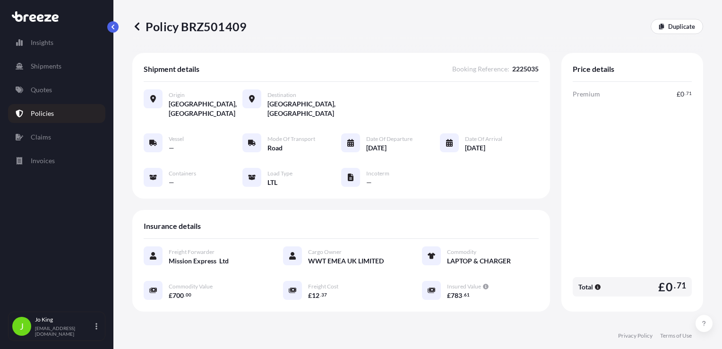
click at [203, 29] on p "Policy BRZ501409" at bounding box center [189, 26] width 114 height 15
copy p "BRZ501409"
